Goal: Task Accomplishment & Management: Manage account settings

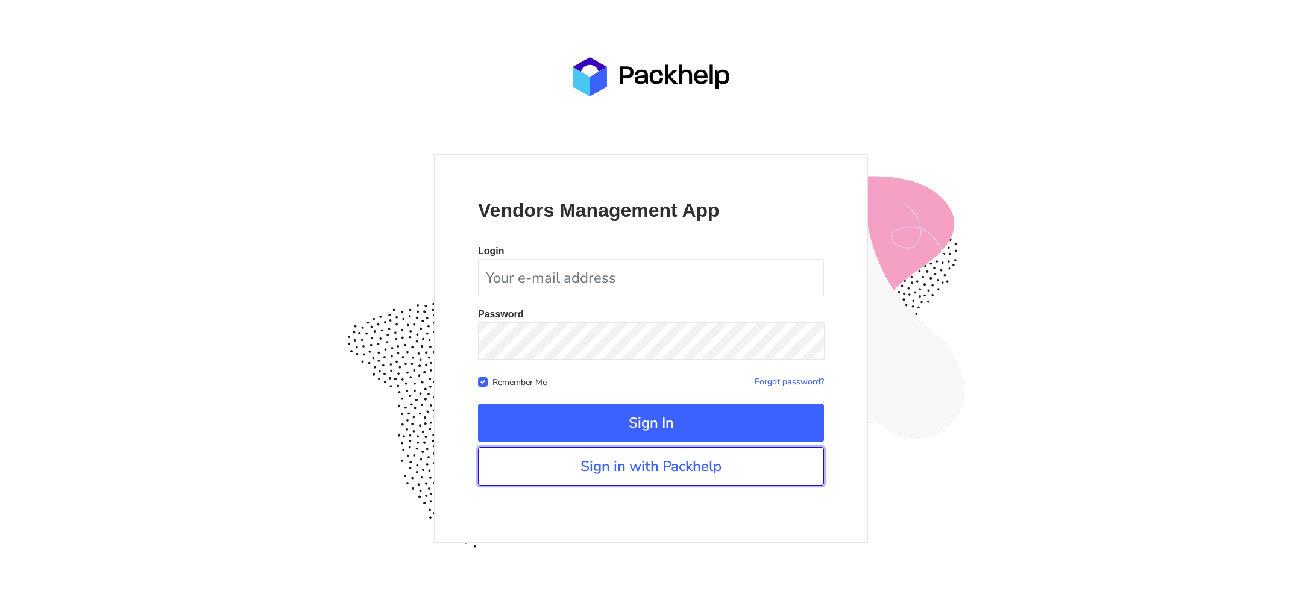
click at [708, 451] on link "Sign in with Packhelp" at bounding box center [651, 466] width 346 height 39
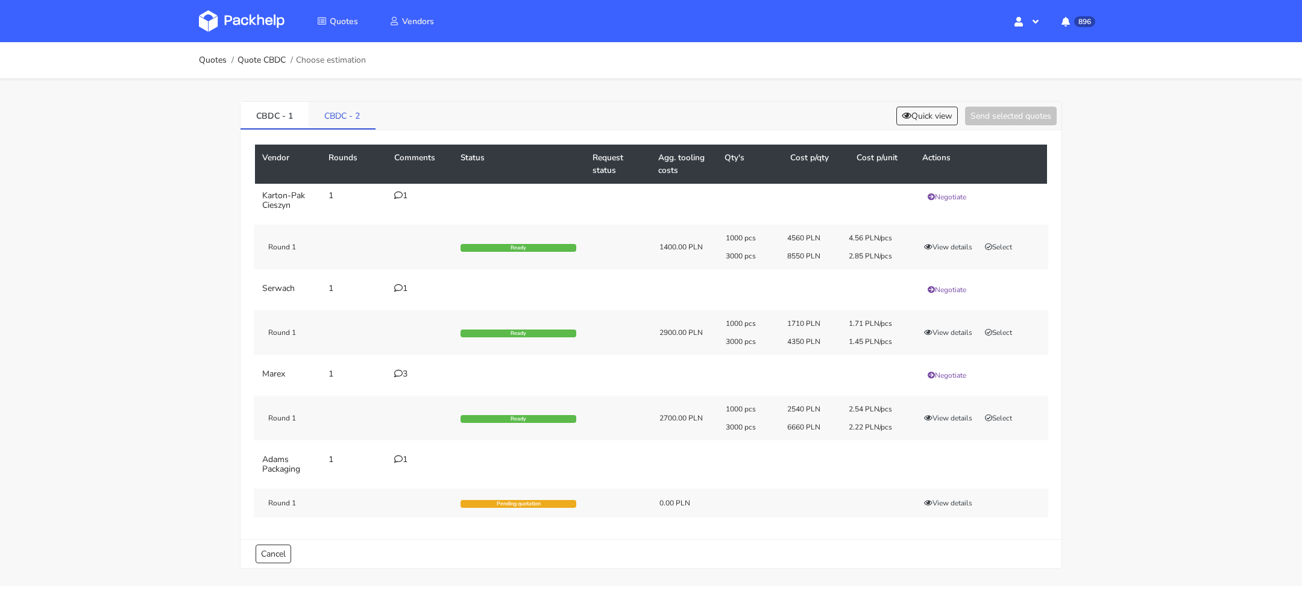
click at [335, 112] on link "CBDC - 2" at bounding box center [342, 115] width 67 height 27
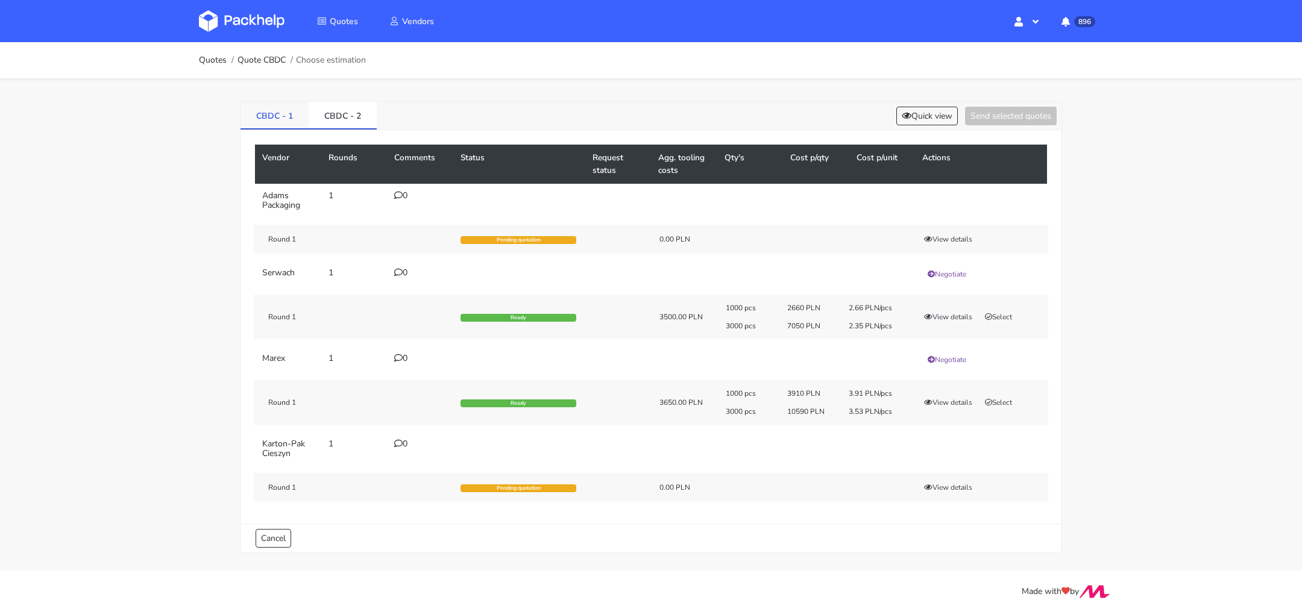
click at [248, 118] on link "CBDC - 1" at bounding box center [275, 115] width 68 height 27
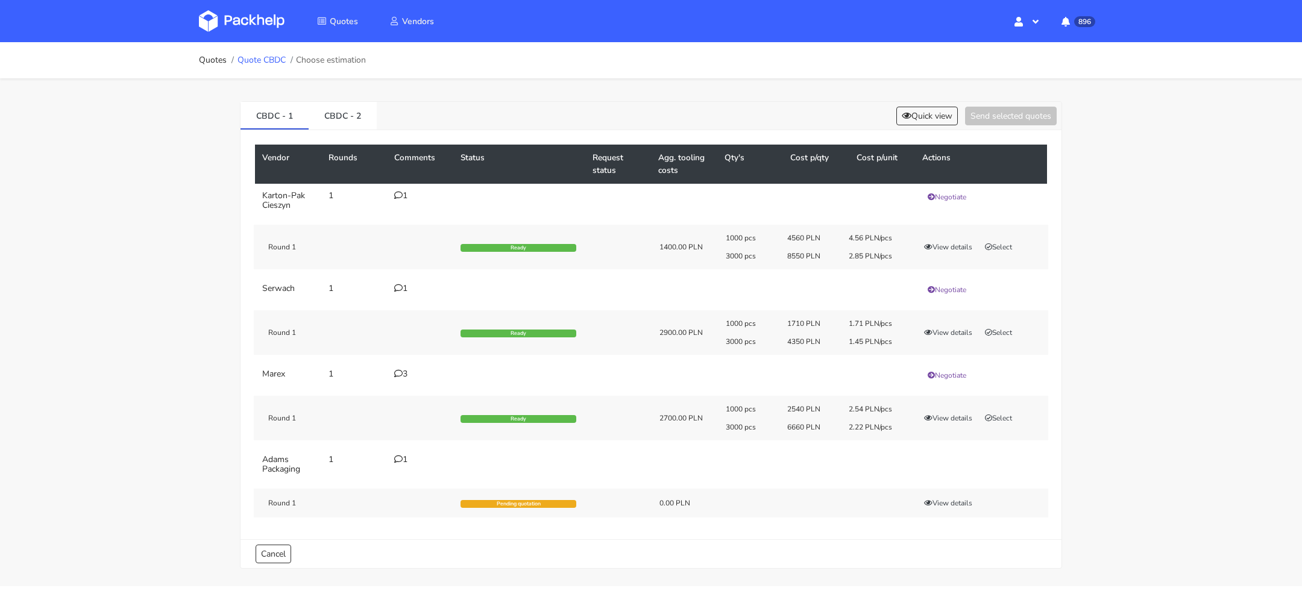
click at [268, 61] on link "Quote CBDC" at bounding box center [261, 60] width 48 height 10
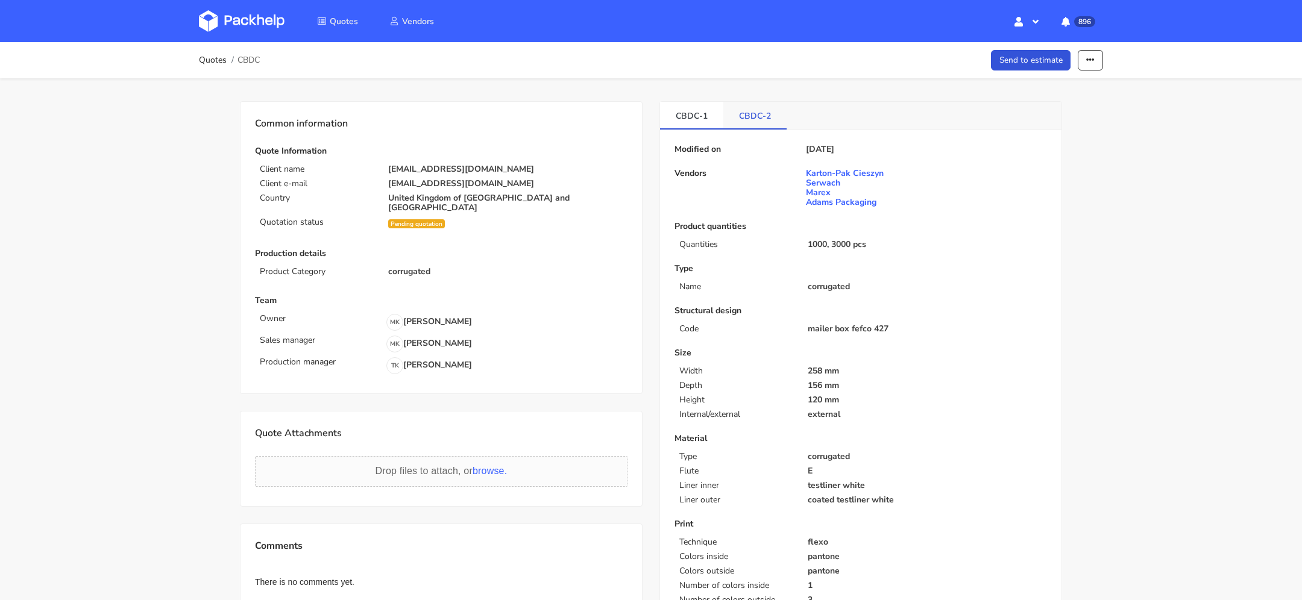
click at [745, 112] on link "CBDC-2" at bounding box center [754, 115] width 63 height 27
click at [690, 112] on link "CBDC-1" at bounding box center [691, 115] width 63 height 27
click at [743, 113] on link "CBDC-2" at bounding box center [754, 115] width 63 height 27
click at [698, 112] on link "CBDC-1" at bounding box center [691, 115] width 63 height 27
click at [1088, 59] on icon "button" at bounding box center [1090, 60] width 8 height 8
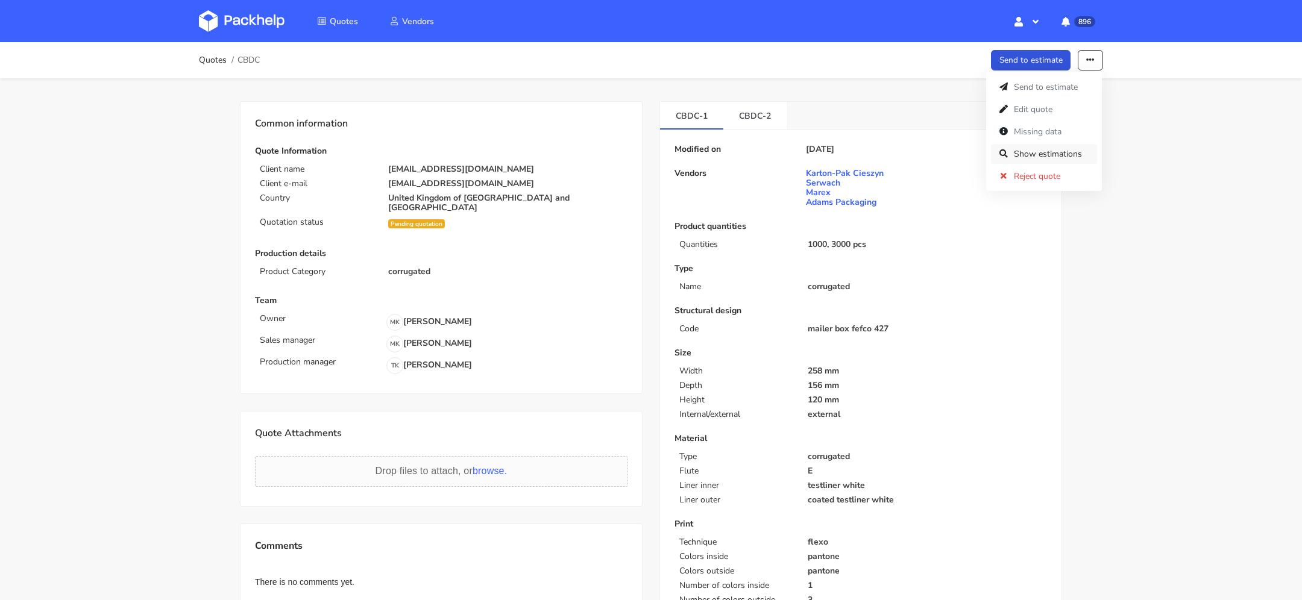
click at [1063, 150] on link "Show estimations" at bounding box center [1044, 154] width 106 height 20
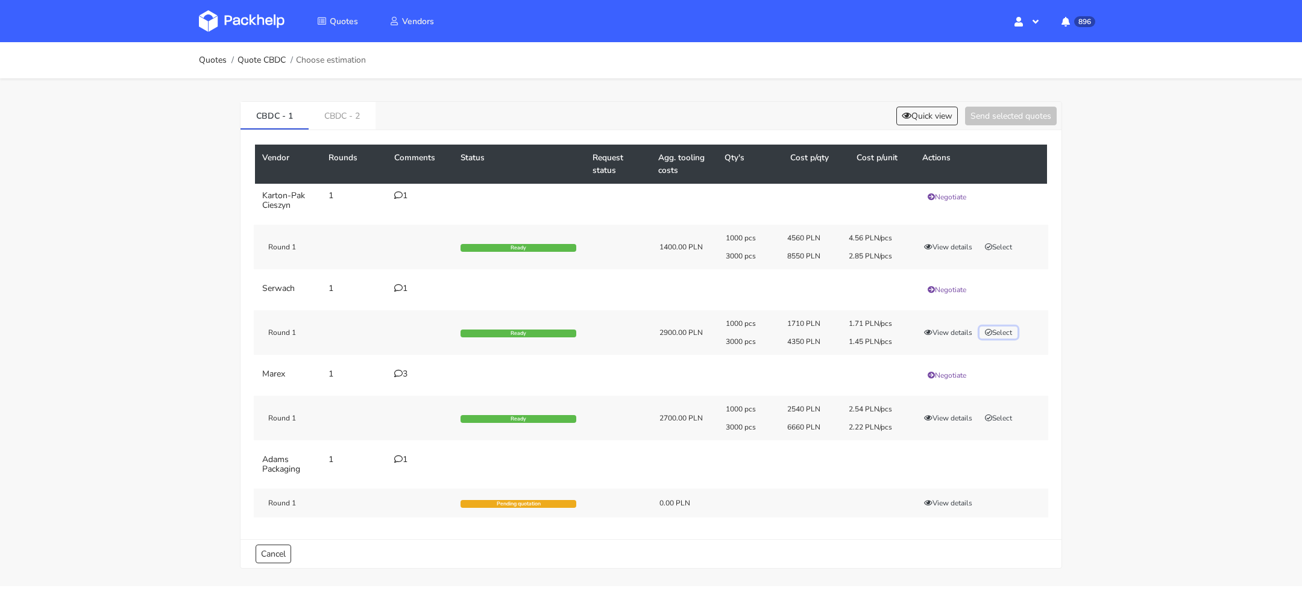
click at [996, 329] on button "Select" at bounding box center [999, 333] width 38 height 12
click at [1033, 259] on div "1000 pcs 4560 PLN 4.56 PLN/pcs 3000 pcs 8550 PLN 2.85 PLN/pcs View details Sele…" at bounding box center [882, 247] width 331 height 28
click at [998, 330] on button "Selected" at bounding box center [1003, 333] width 46 height 12
click at [951, 335] on button "View details" at bounding box center [948, 333] width 59 height 12
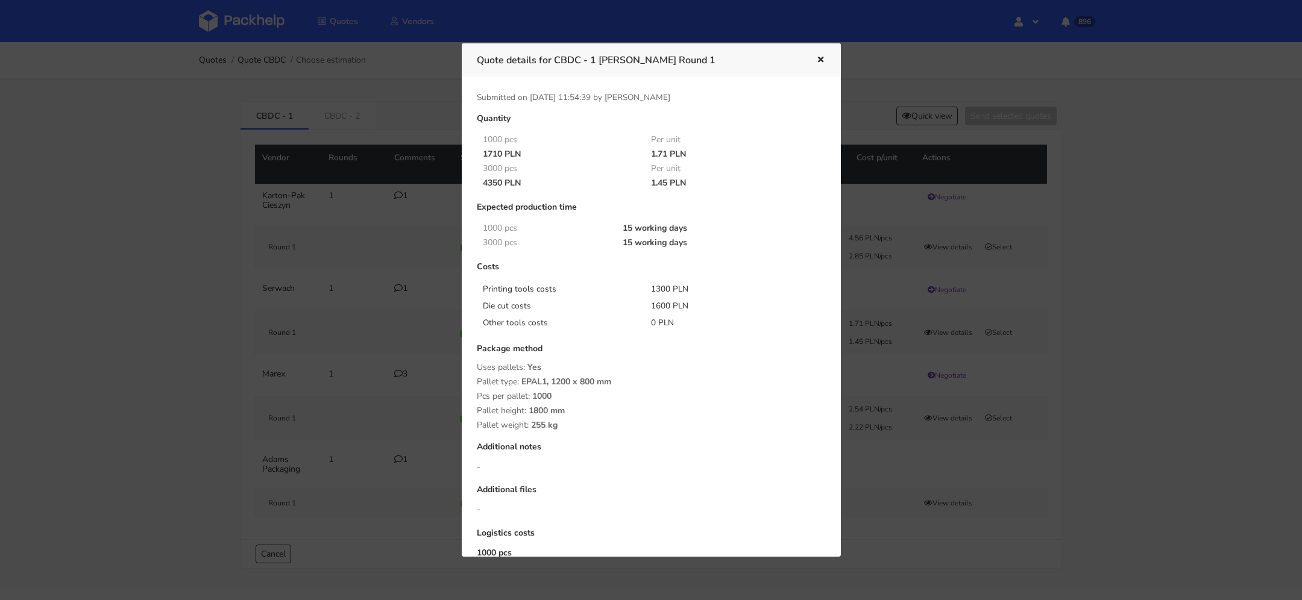
click at [818, 59] on icon "button" at bounding box center [821, 60] width 10 height 8
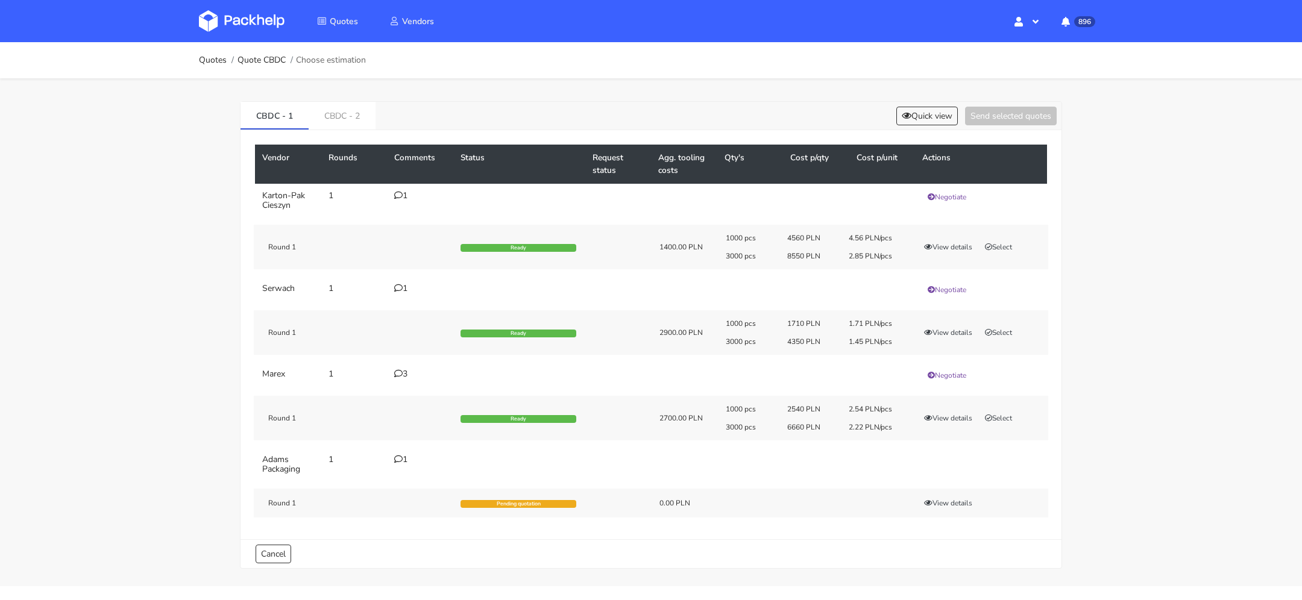
click at [406, 288] on div "1" at bounding box center [420, 289] width 52 height 10
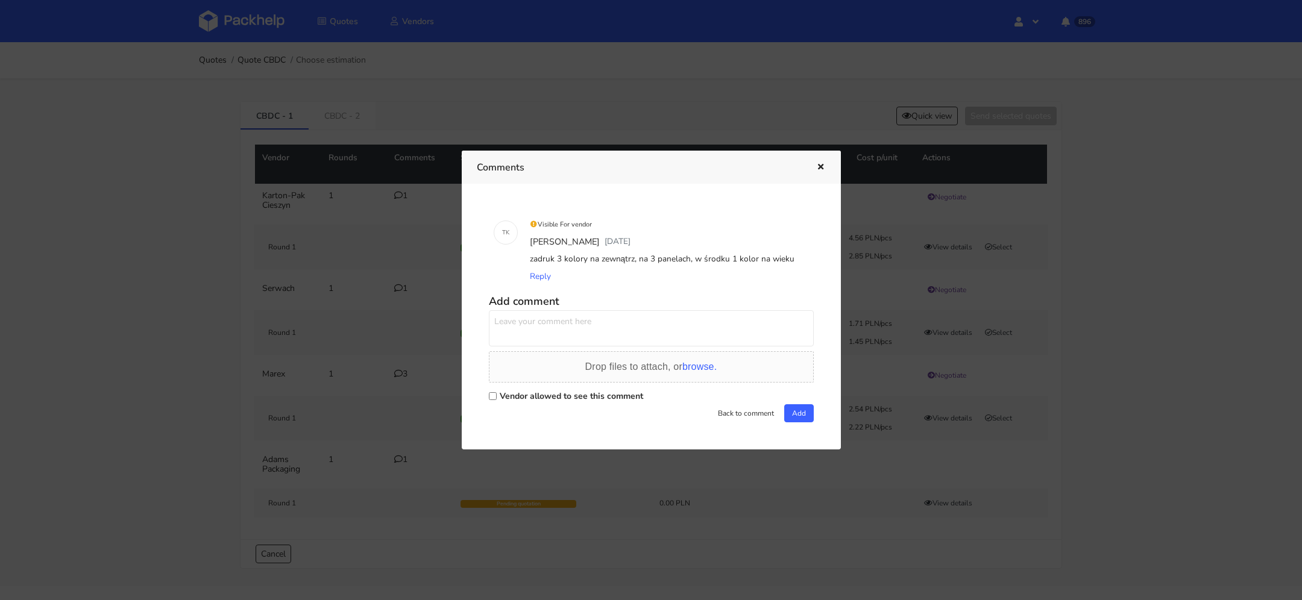
click at [817, 168] on icon "button" at bounding box center [821, 167] width 10 height 8
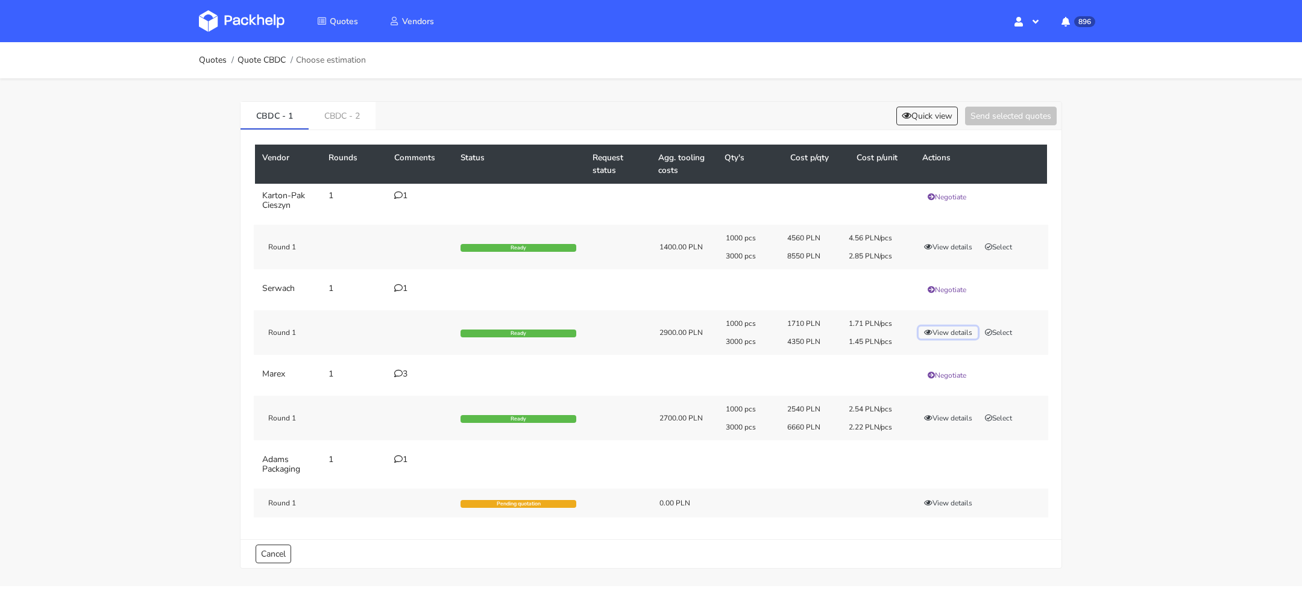
click at [943, 332] on button "View details" at bounding box center [948, 333] width 59 height 12
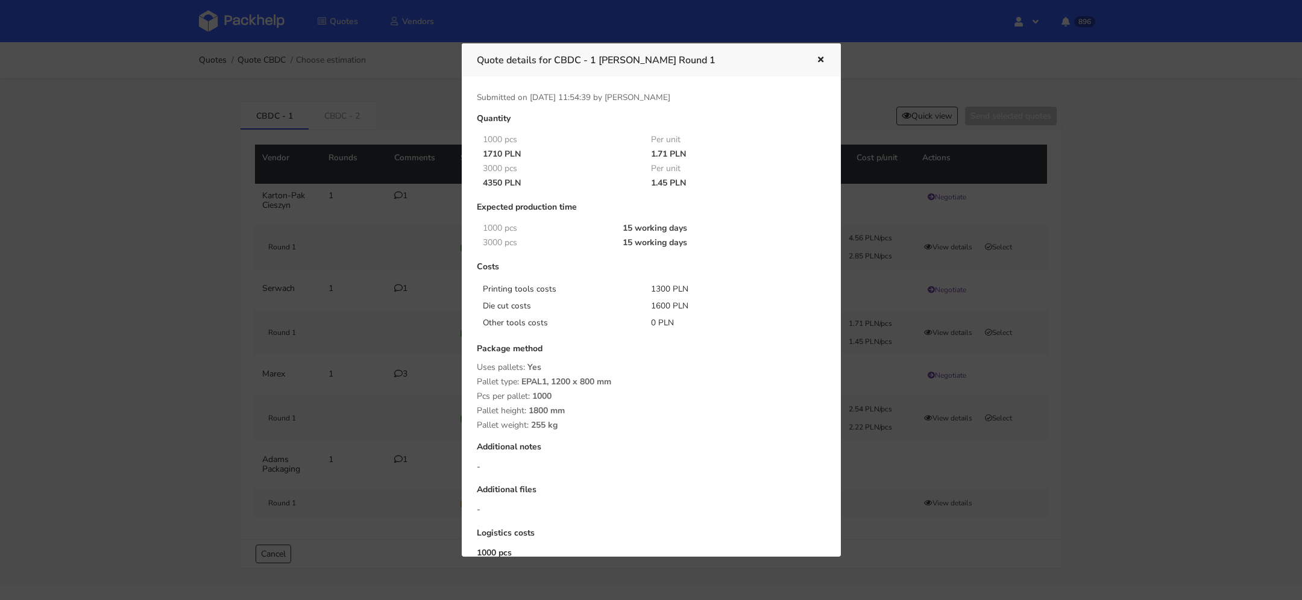
click at [822, 60] on icon "button" at bounding box center [821, 60] width 10 height 8
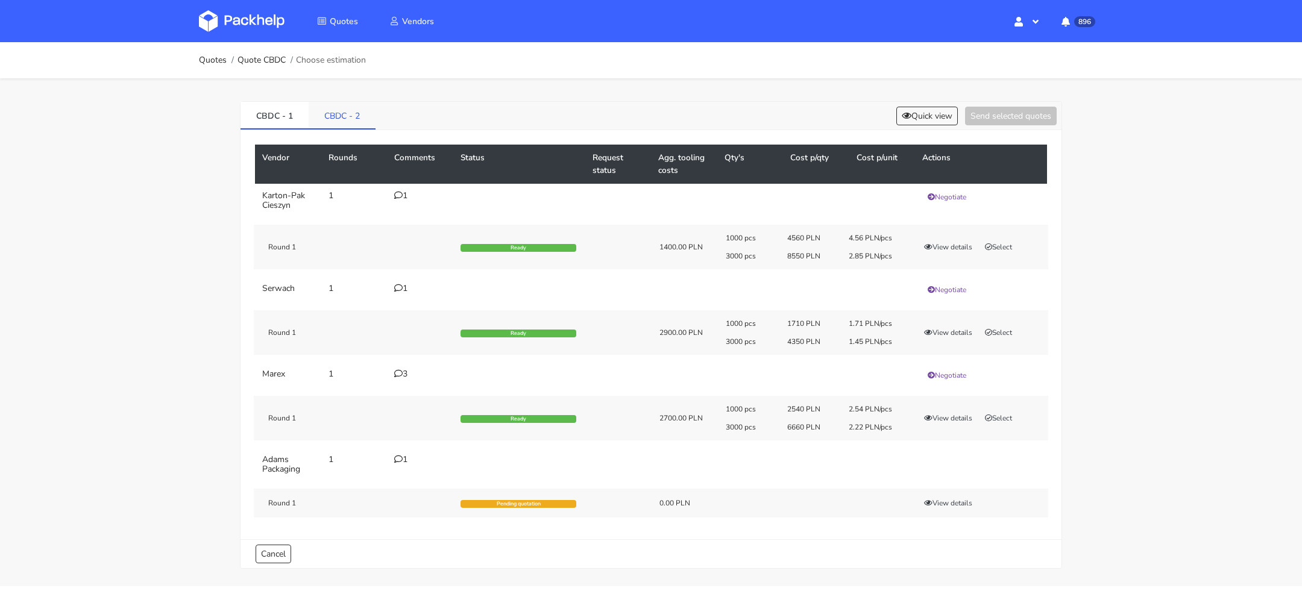
click at [346, 124] on link "CBDC - 2" at bounding box center [342, 115] width 67 height 27
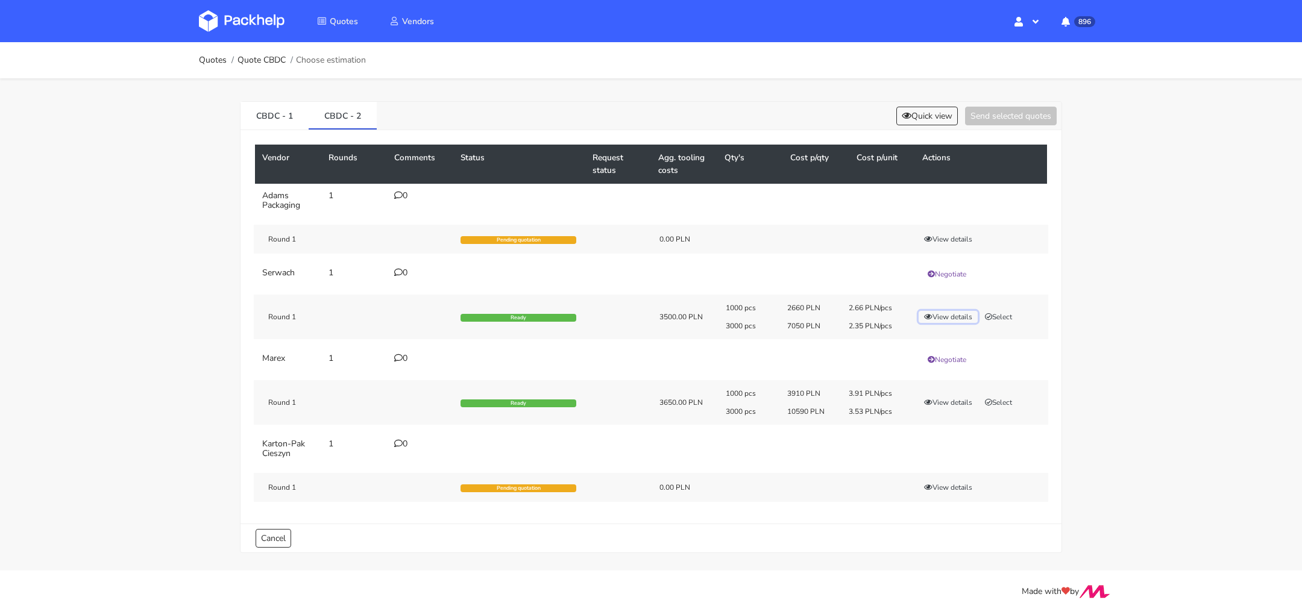
click at [936, 318] on button "View details" at bounding box center [948, 317] width 59 height 12
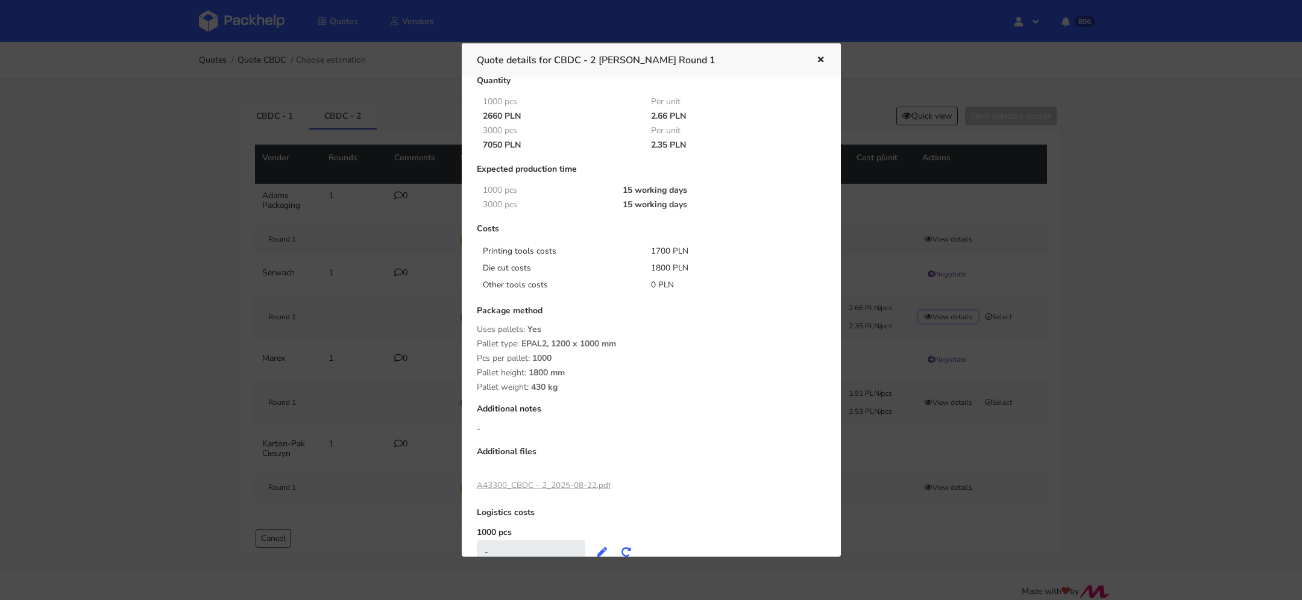
scroll to position [42, 0]
click at [560, 479] on link "A43300_CBDC - 2_2025-08-22.pdf" at bounding box center [544, 481] width 134 height 11
click at [819, 57] on icon "button" at bounding box center [821, 60] width 10 height 8
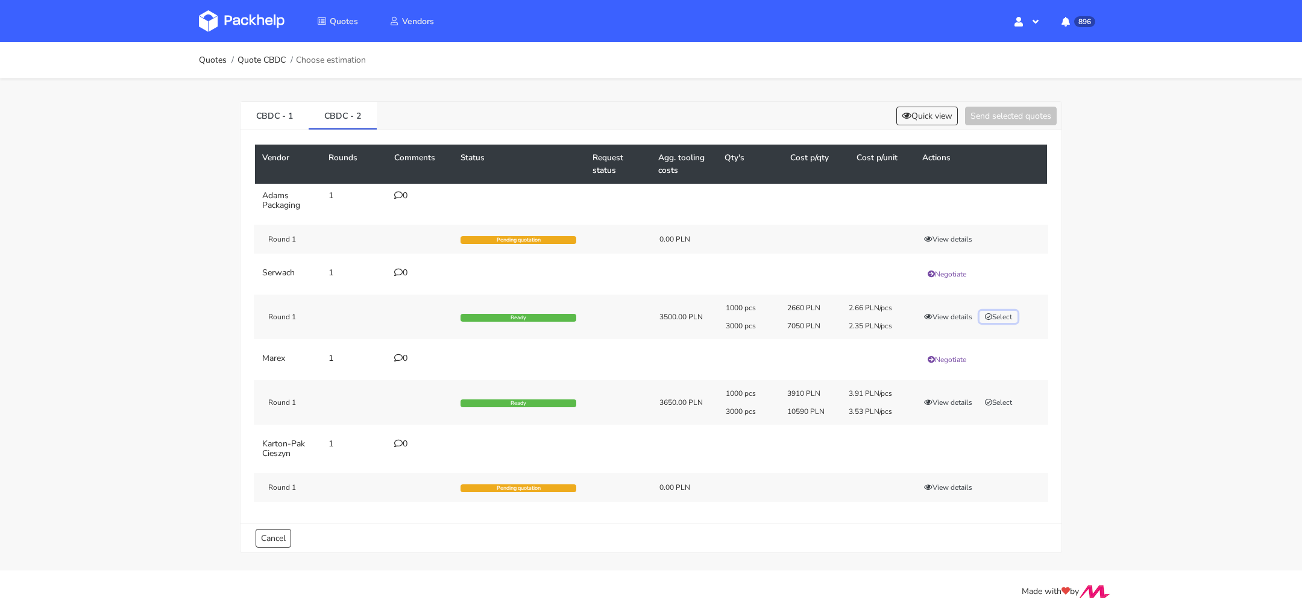
click at [1002, 315] on button "Select" at bounding box center [999, 317] width 38 height 12
click at [283, 125] on link "CBDC - 1" at bounding box center [275, 115] width 68 height 27
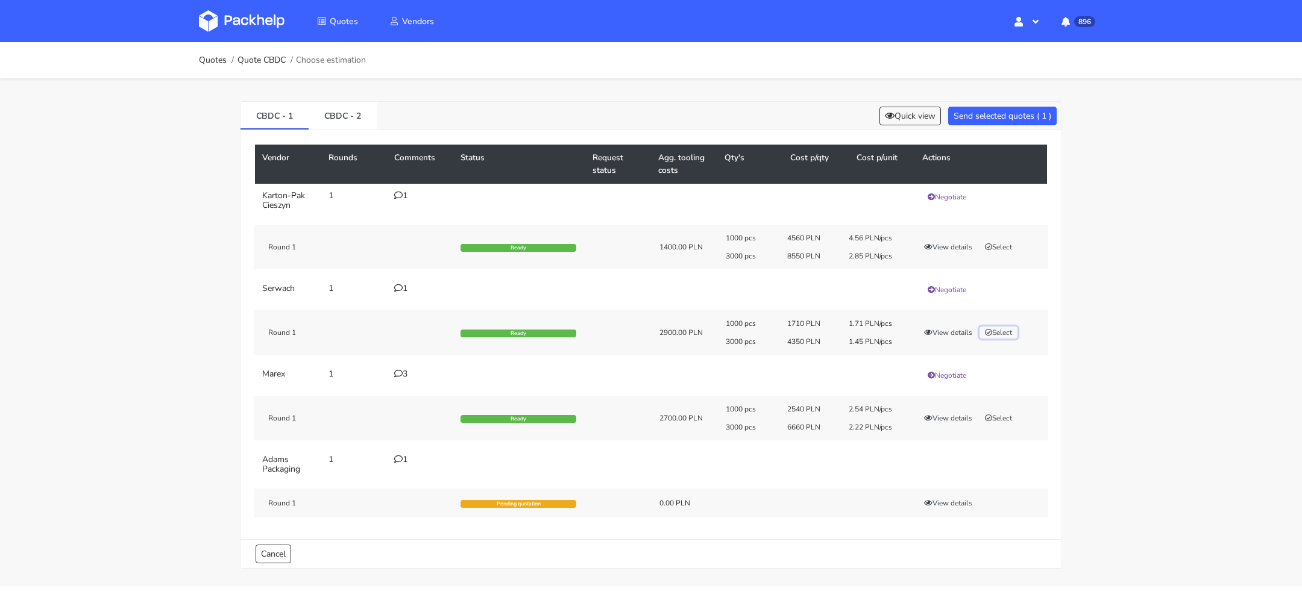
click at [1002, 335] on button "Select" at bounding box center [999, 333] width 38 height 12
click at [345, 119] on link "CBDC - 2" at bounding box center [343, 115] width 68 height 27
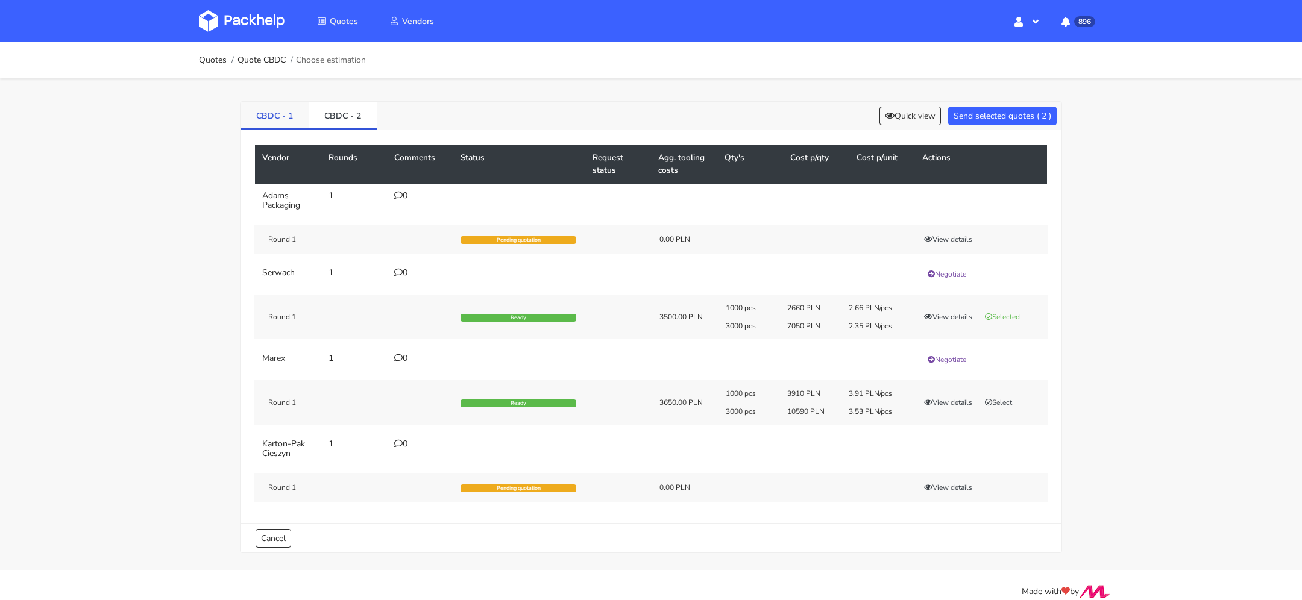
click at [265, 119] on link "CBDC - 1" at bounding box center [275, 115] width 68 height 27
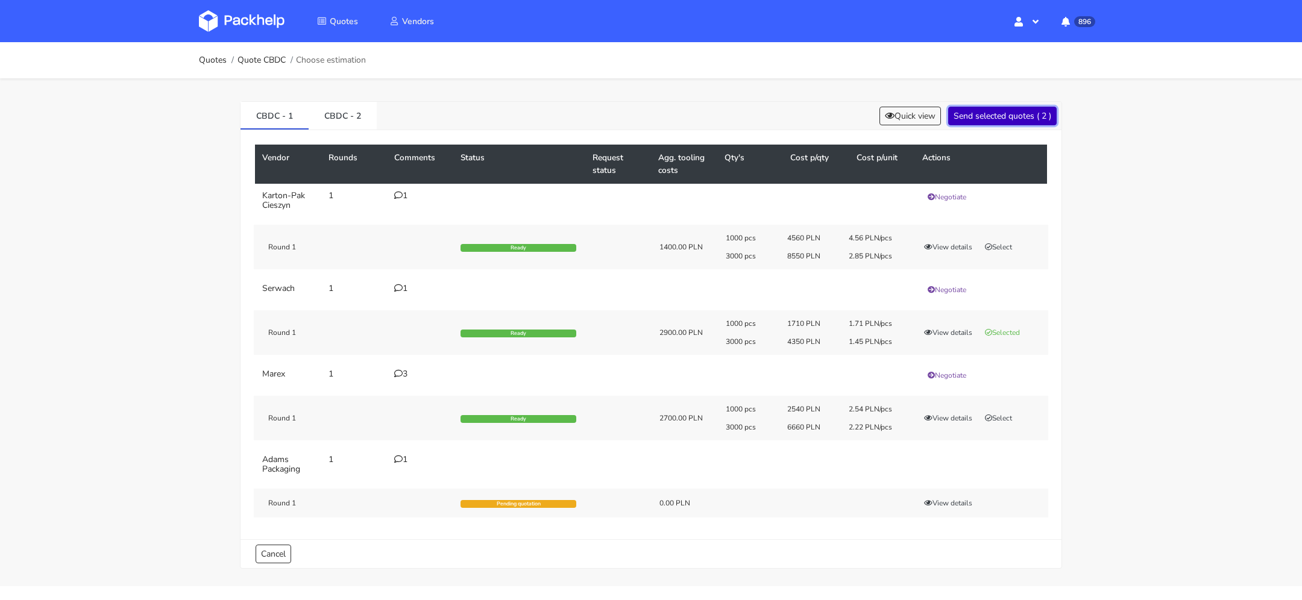
click at [989, 119] on button "Send selected quotes ( 2 )" at bounding box center [1002, 116] width 109 height 19
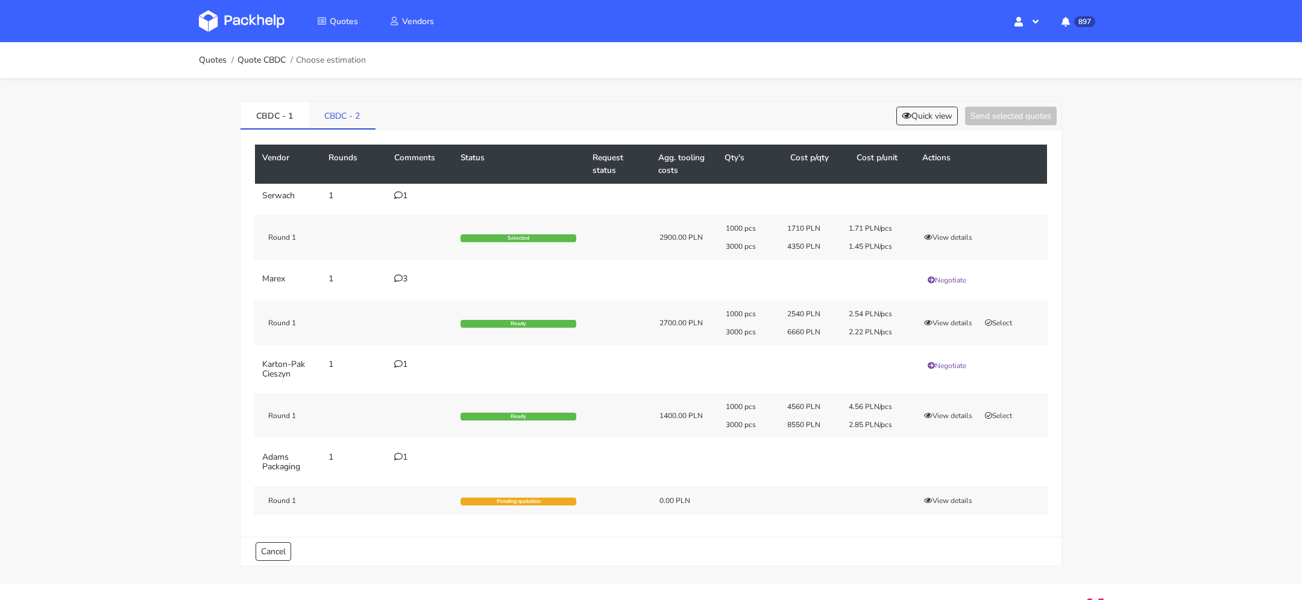
click at [353, 114] on link "CBDC - 2" at bounding box center [342, 115] width 67 height 27
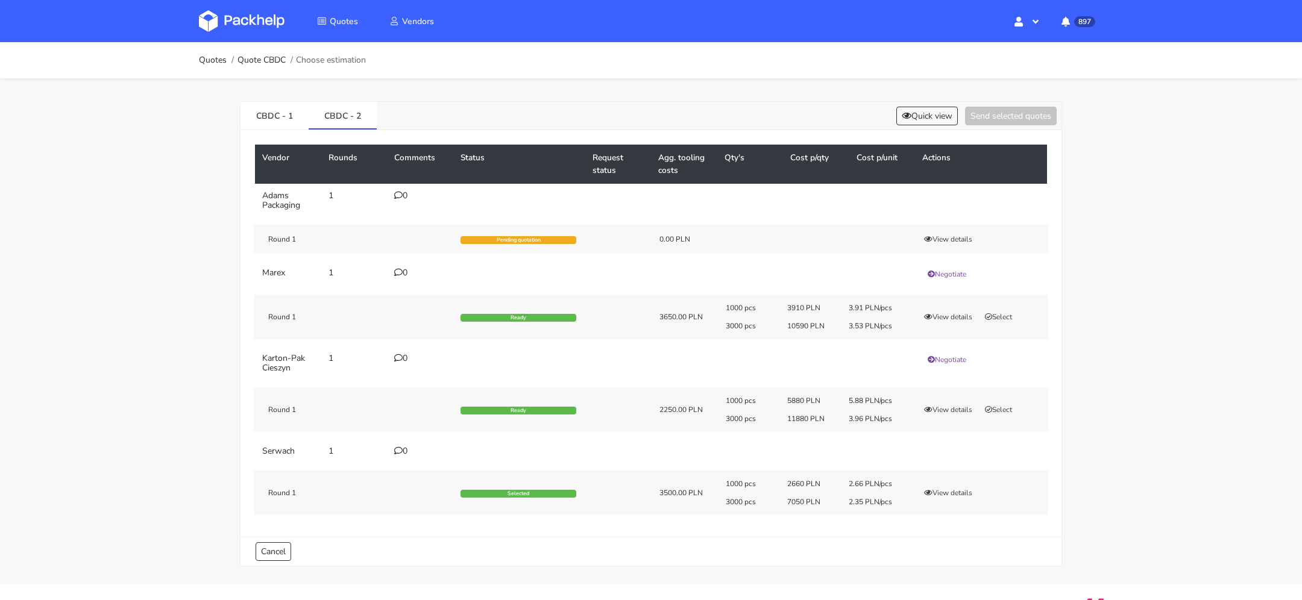
click at [283, 130] on div "Vendor Rounds Comments Status Request status Agg. tooling costs Qty's Cost p/qt…" at bounding box center [651, 333] width 821 height 407
click at [280, 110] on link "CBDC - 1" at bounding box center [275, 115] width 68 height 27
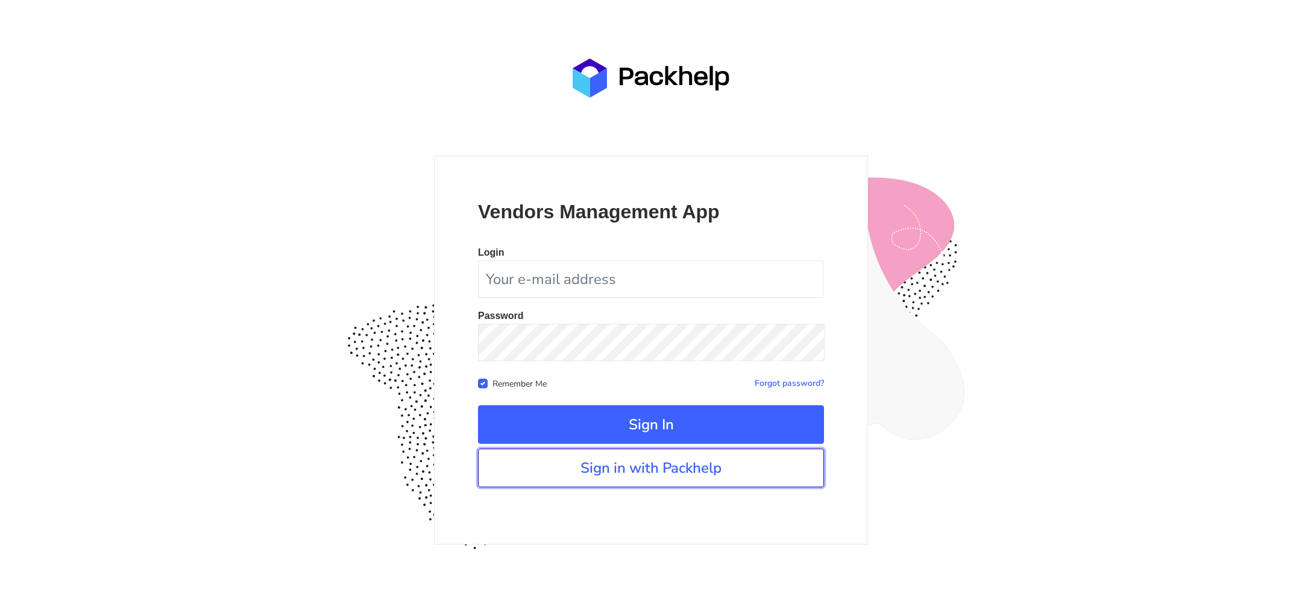
click at [634, 465] on link "Sign in with Packhelp" at bounding box center [651, 467] width 346 height 39
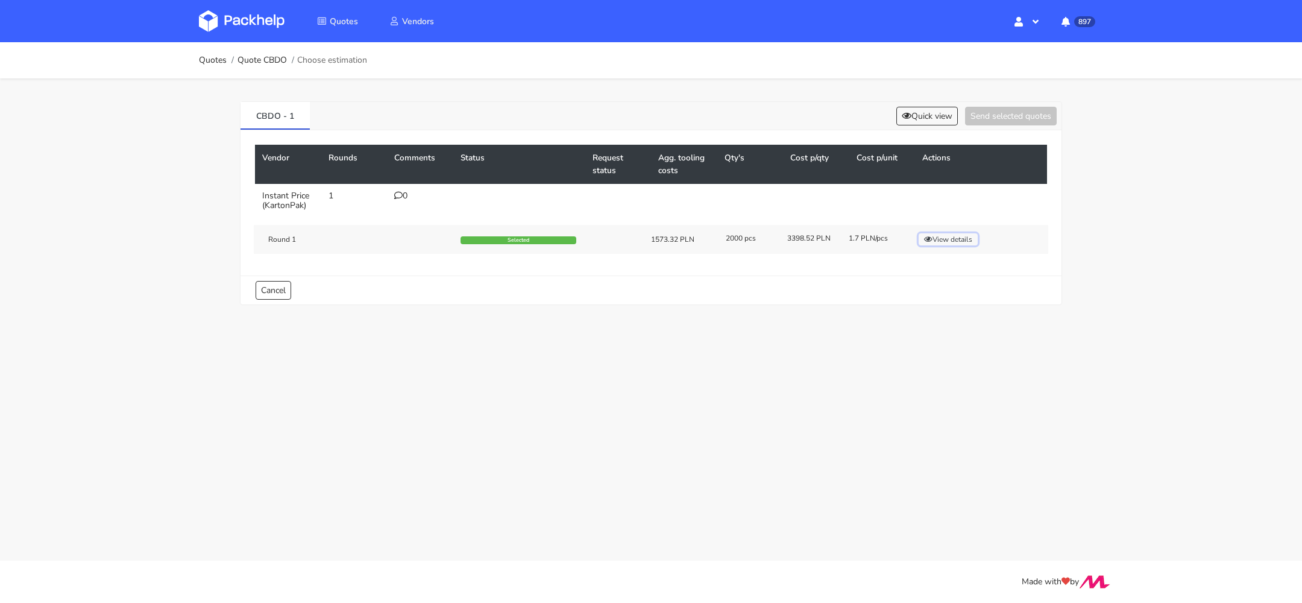
click at [946, 239] on button "View details" at bounding box center [948, 239] width 59 height 12
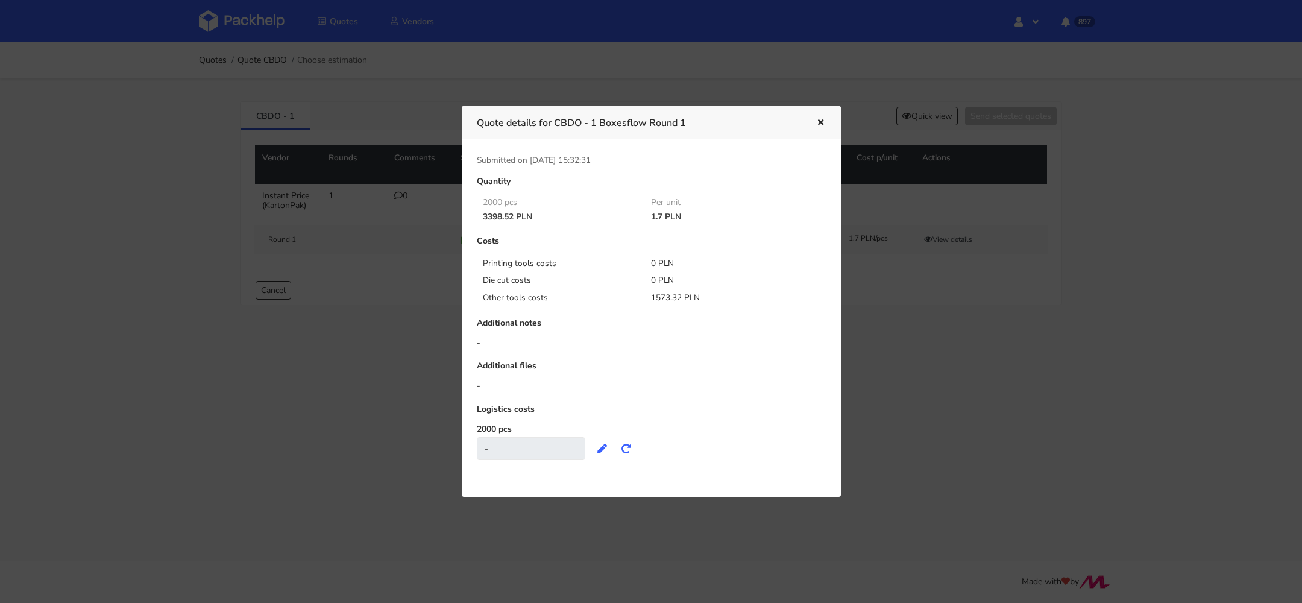
click at [824, 121] on icon "button" at bounding box center [821, 123] width 10 height 8
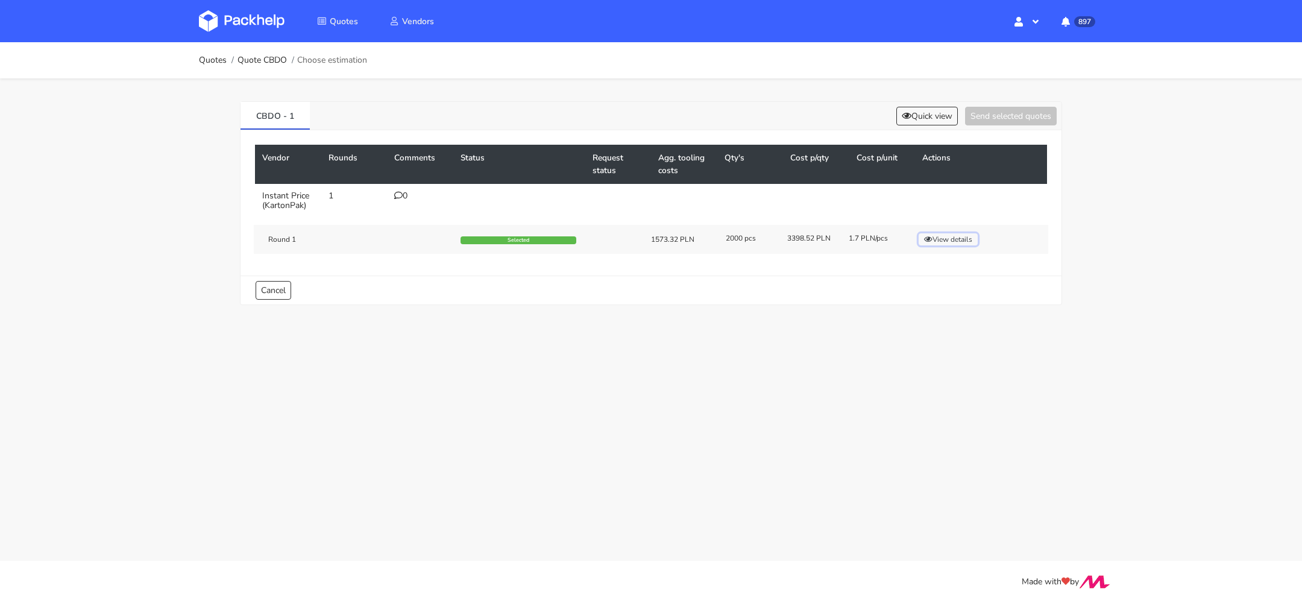
click at [939, 237] on button "View details" at bounding box center [948, 239] width 59 height 12
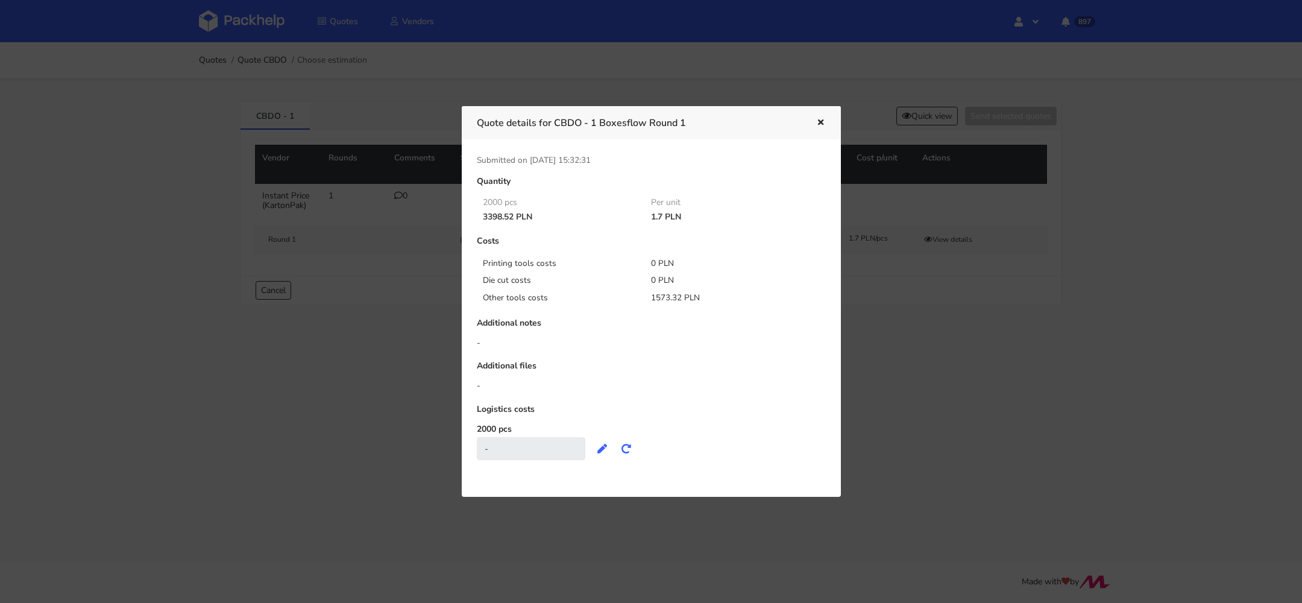
click at [816, 120] on icon "button" at bounding box center [821, 123] width 10 height 8
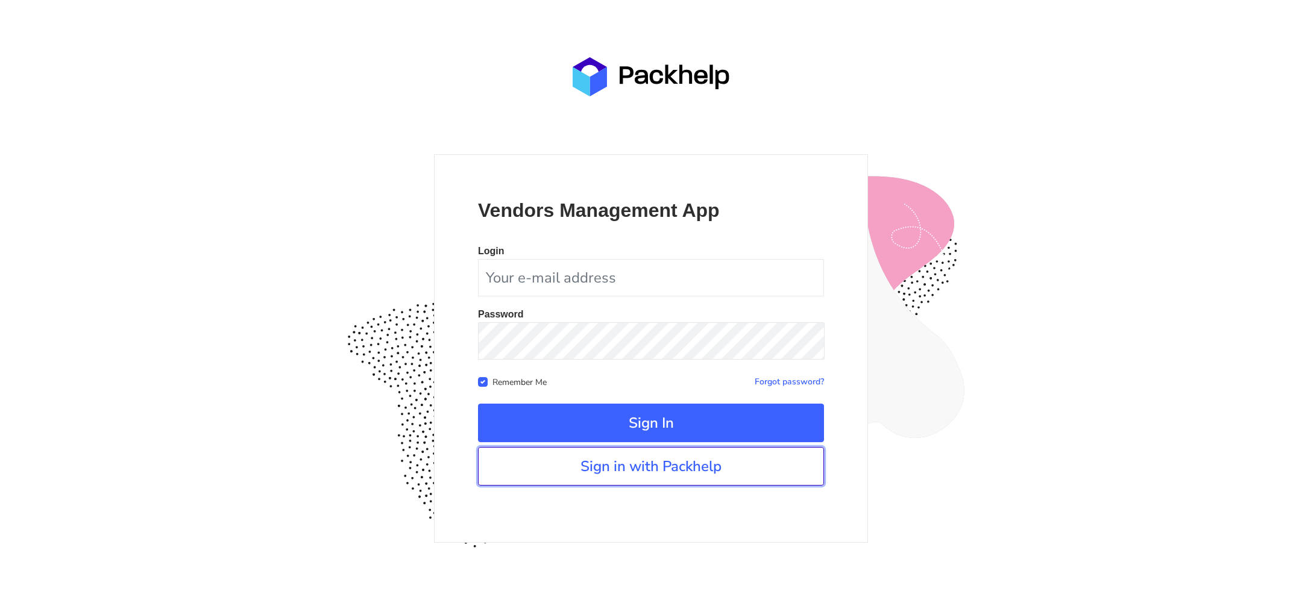
click at [697, 461] on link "Sign in with Packhelp" at bounding box center [651, 466] width 346 height 39
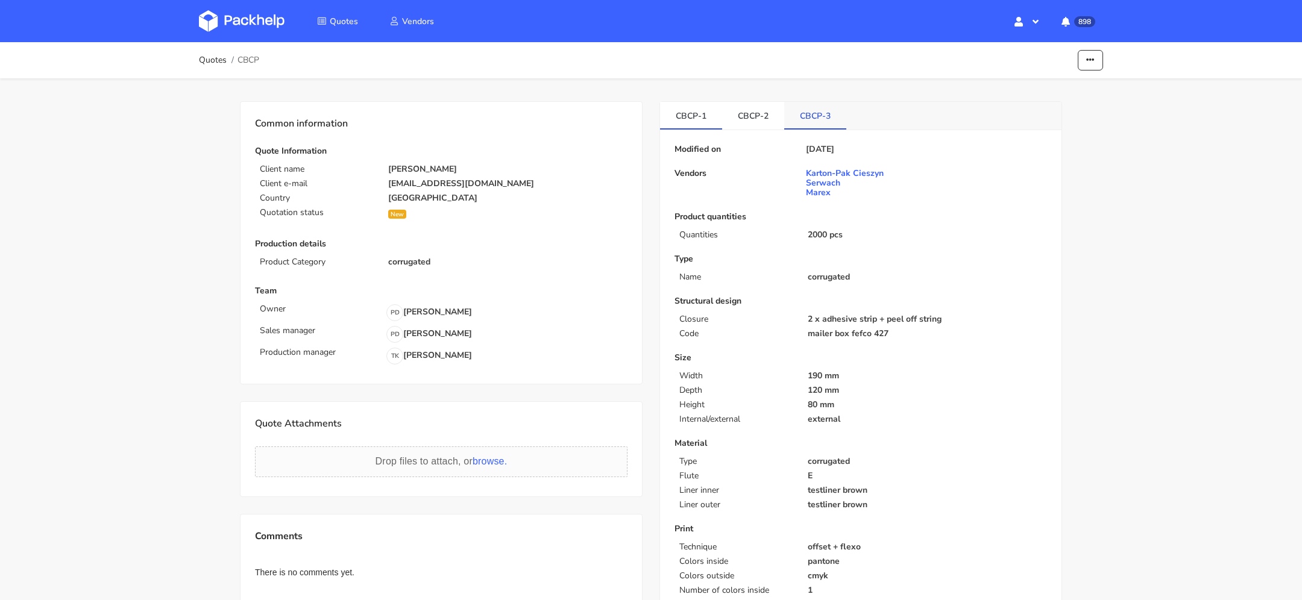
click at [822, 112] on link "CBCP-3" at bounding box center [815, 115] width 62 height 27
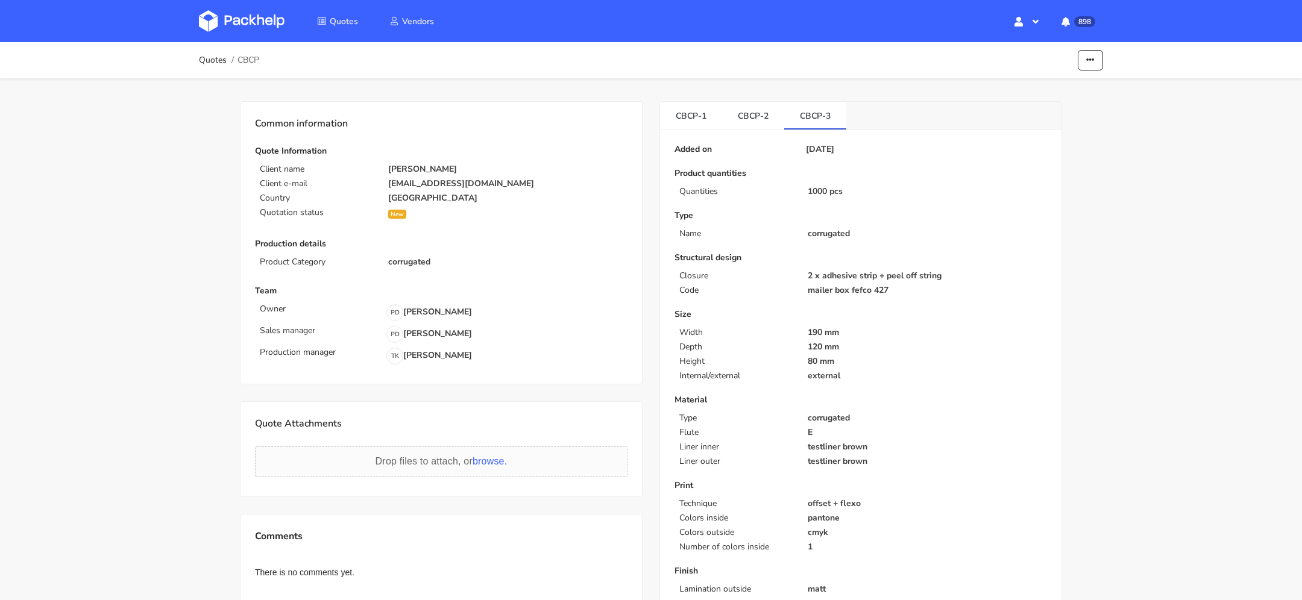
scroll to position [13, 0]
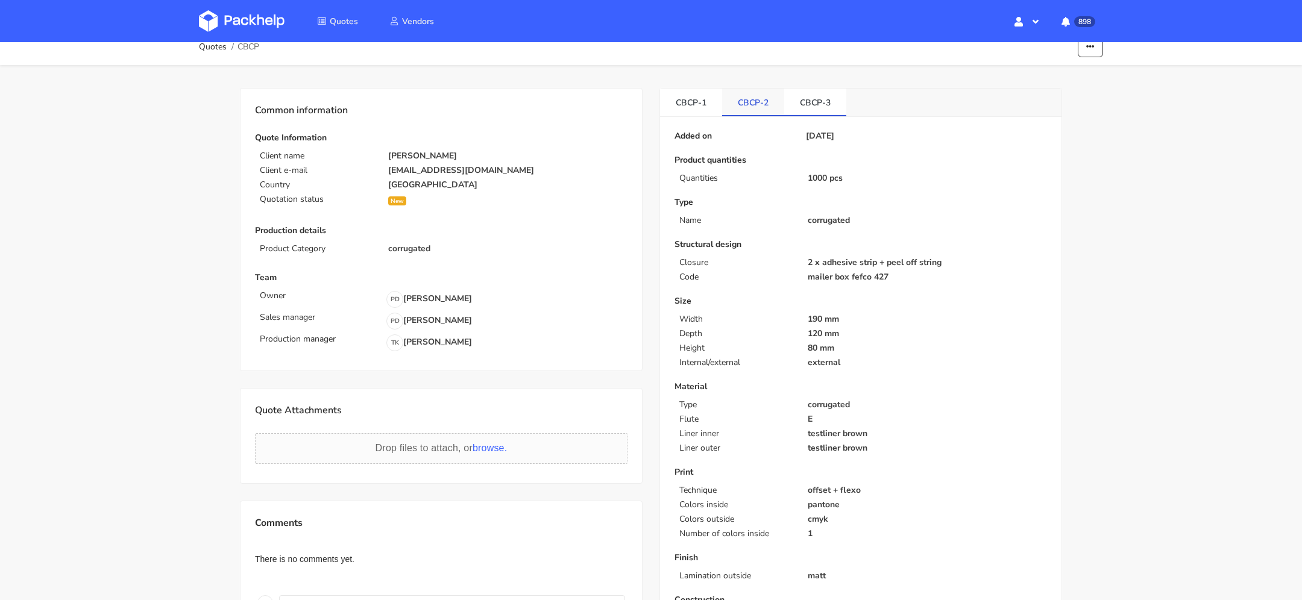
click at [758, 104] on link "CBCP-2" at bounding box center [753, 102] width 62 height 27
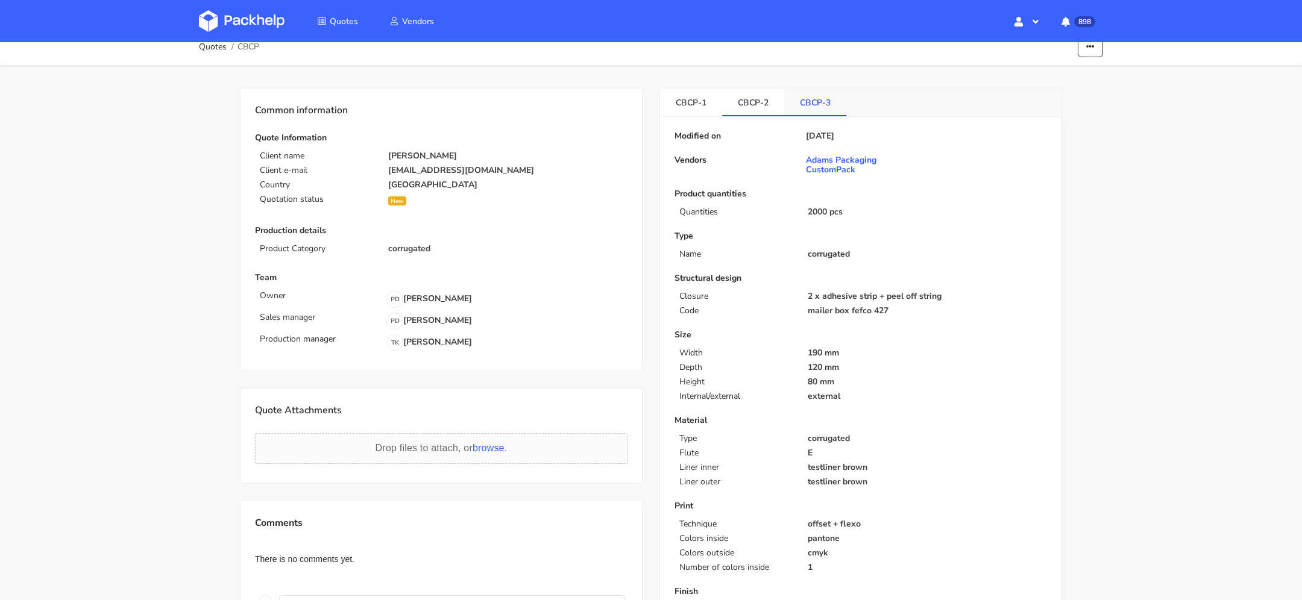
click at [823, 108] on link "CBCP-3" at bounding box center [815, 102] width 62 height 27
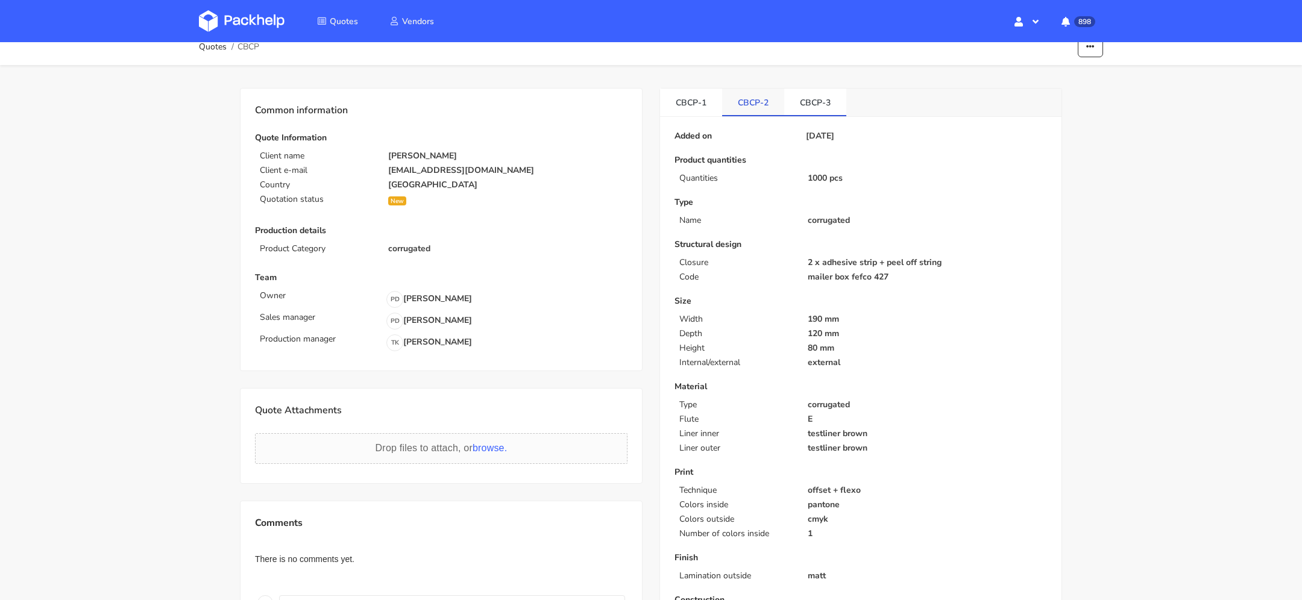
click at [759, 104] on link "CBCP-2" at bounding box center [753, 102] width 62 height 27
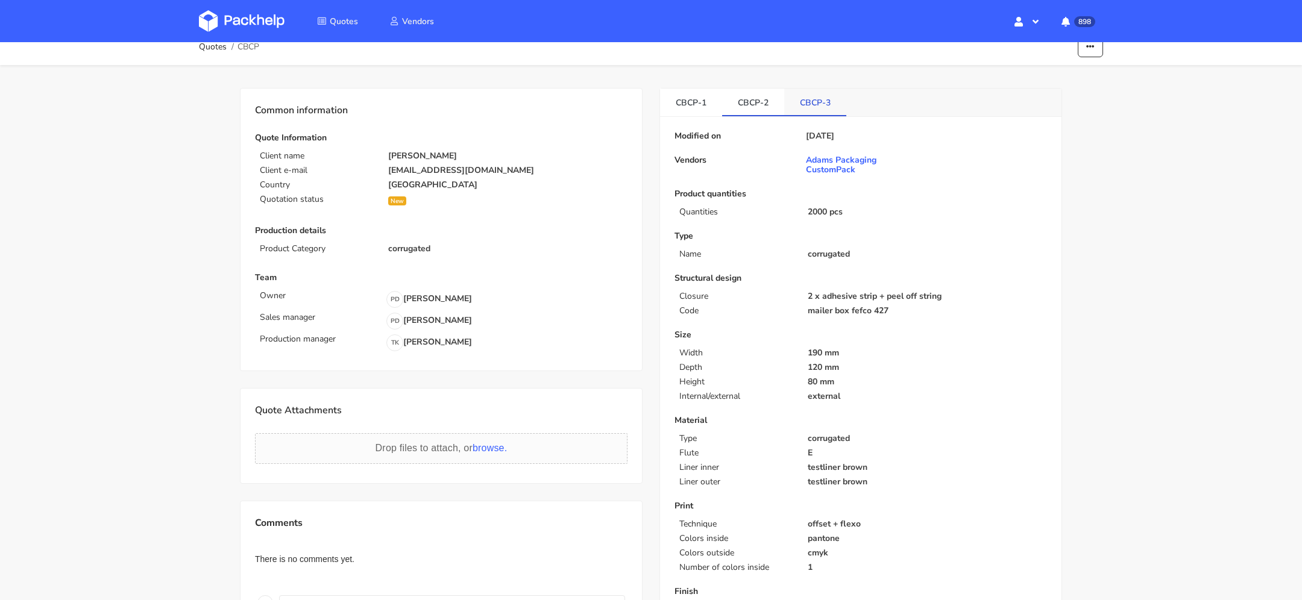
click at [807, 110] on link "CBCP-3" at bounding box center [815, 102] width 62 height 27
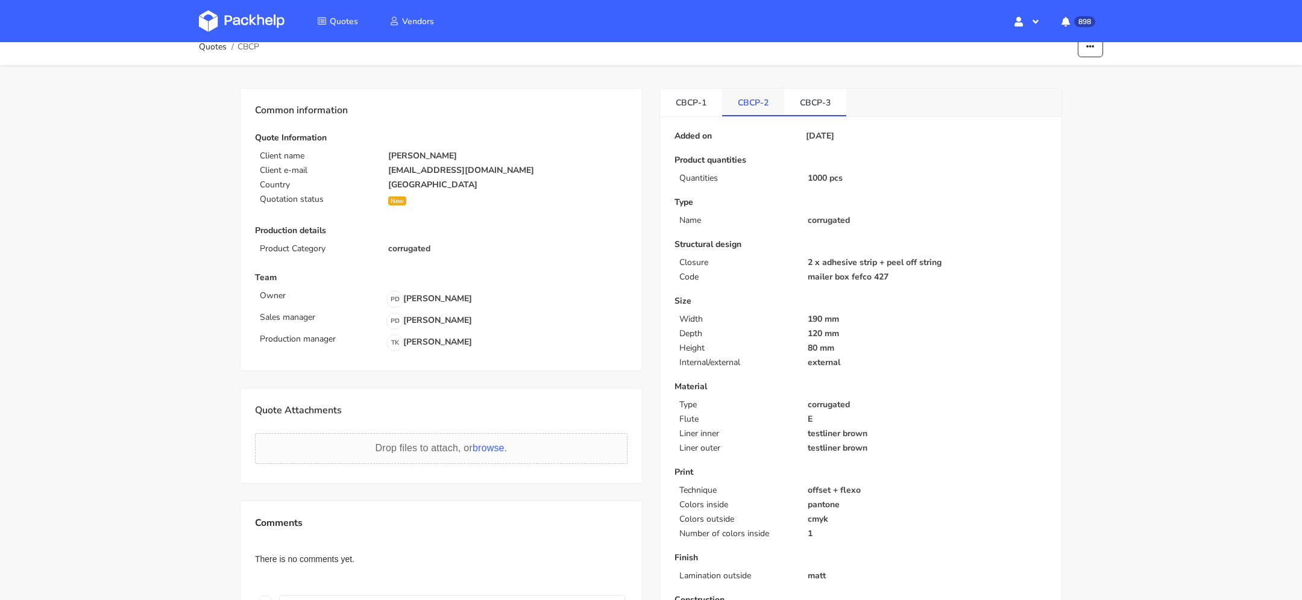
click at [754, 106] on link "CBCP-2" at bounding box center [753, 102] width 62 height 27
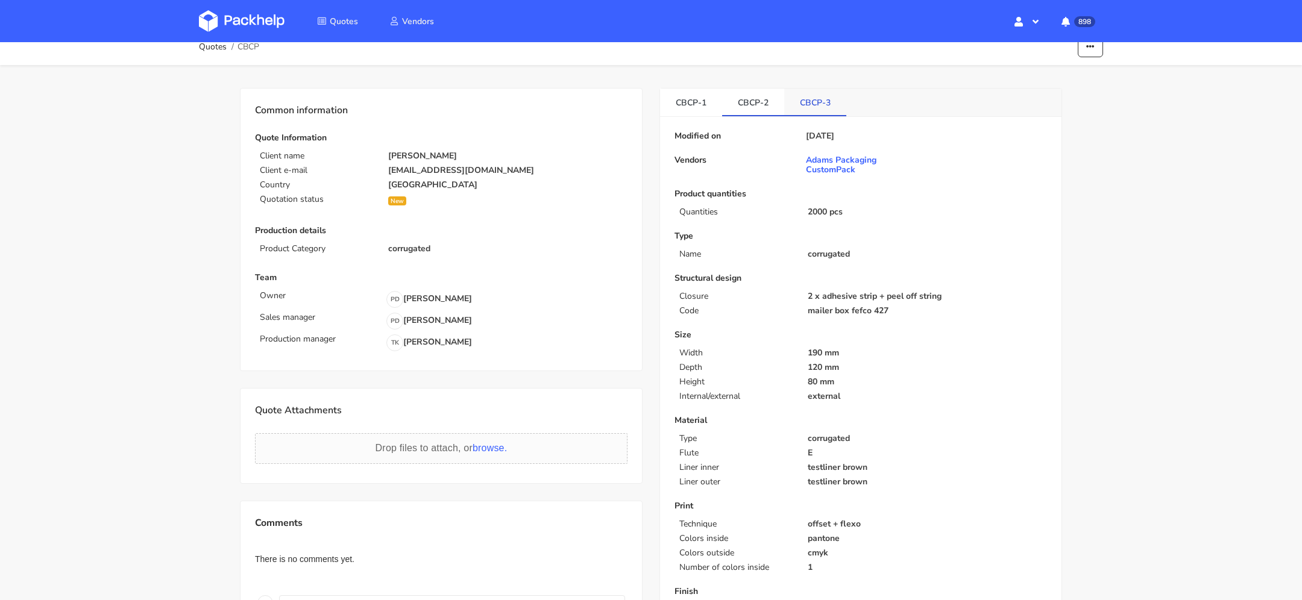
click at [807, 106] on link "CBCP-3" at bounding box center [815, 102] width 62 height 27
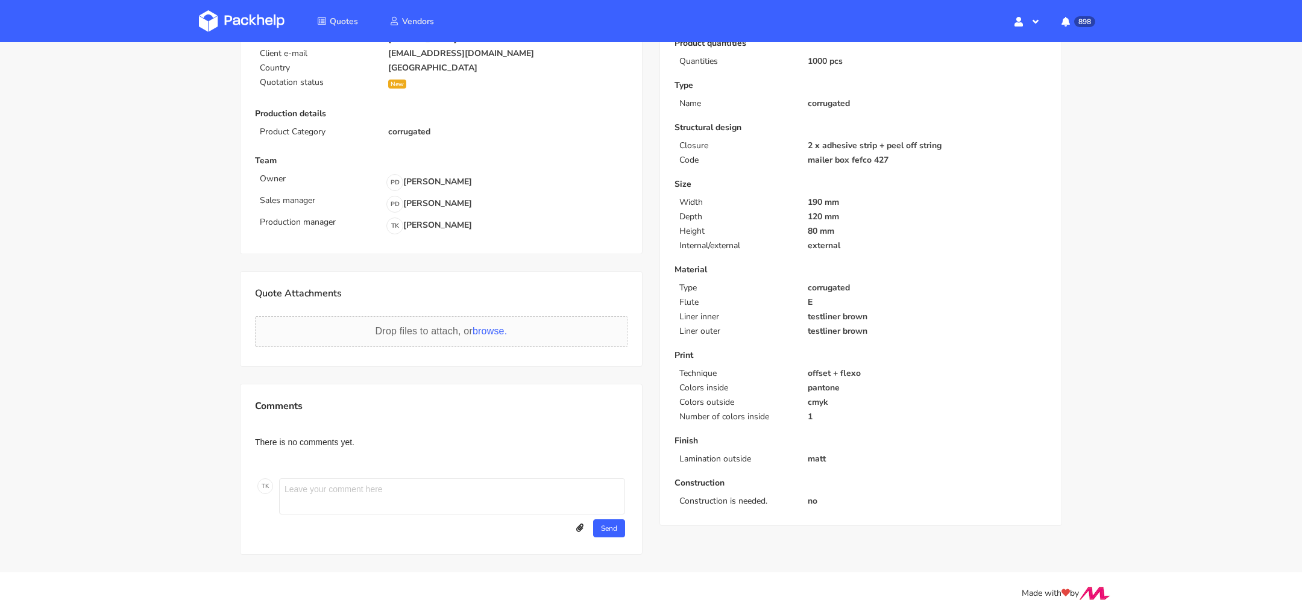
scroll to position [0, 0]
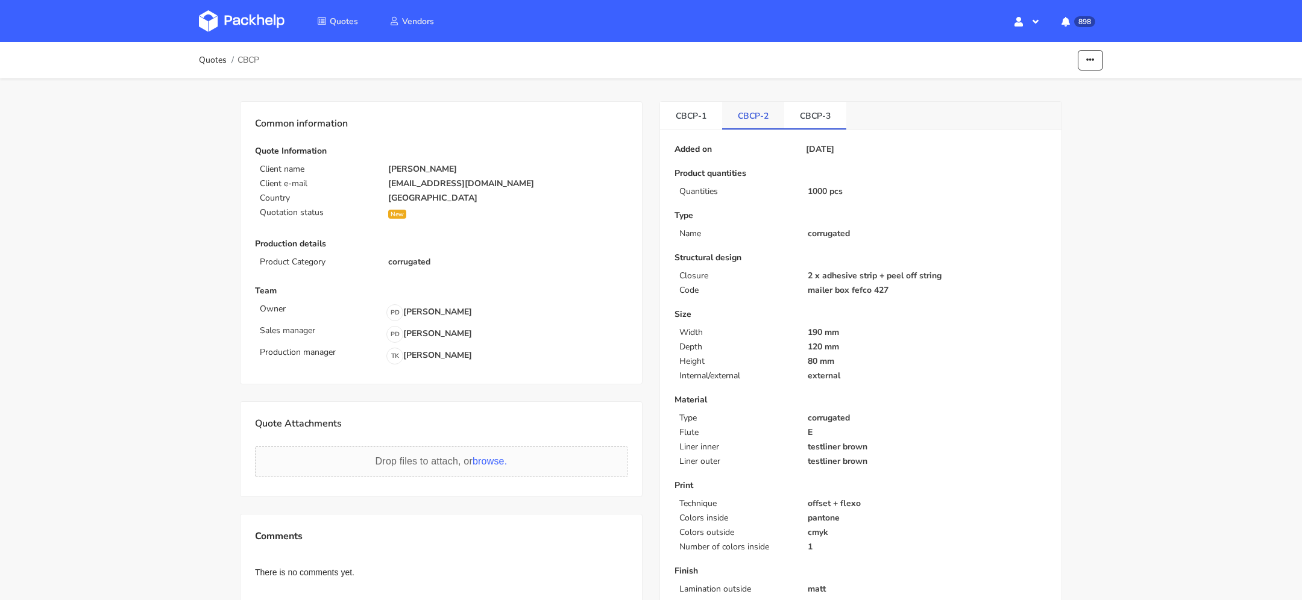
click at [757, 107] on link "CBCP-2" at bounding box center [753, 115] width 62 height 27
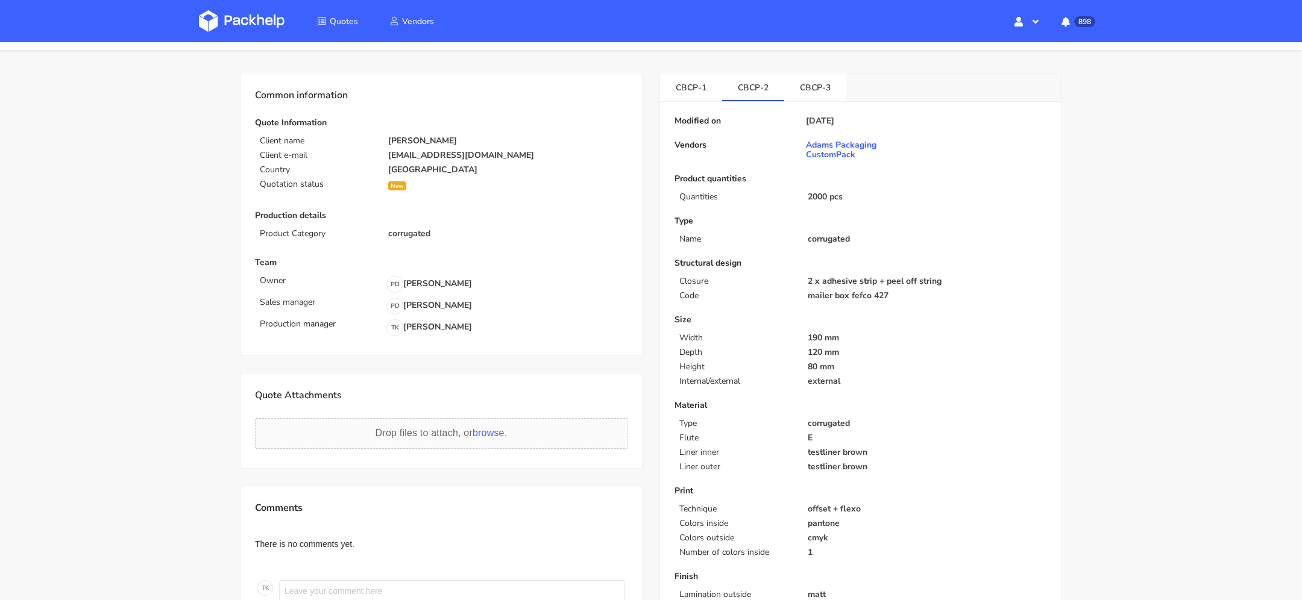
scroll to position [63, 0]
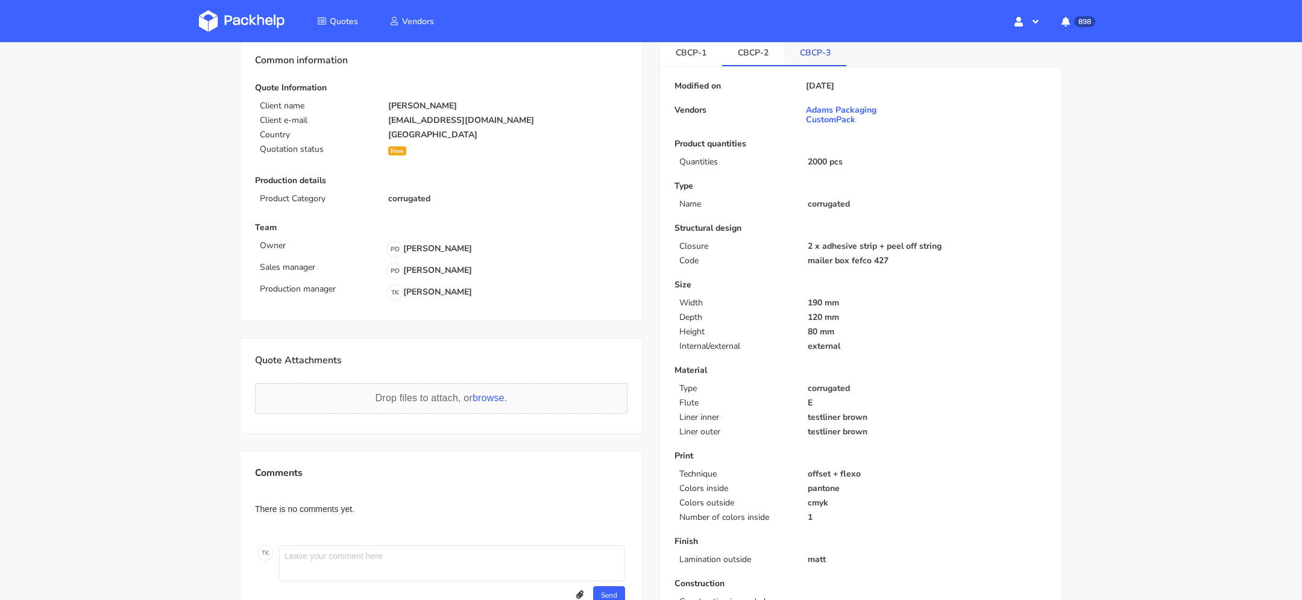
click at [816, 54] on link "CBCP-3" at bounding box center [815, 52] width 62 height 27
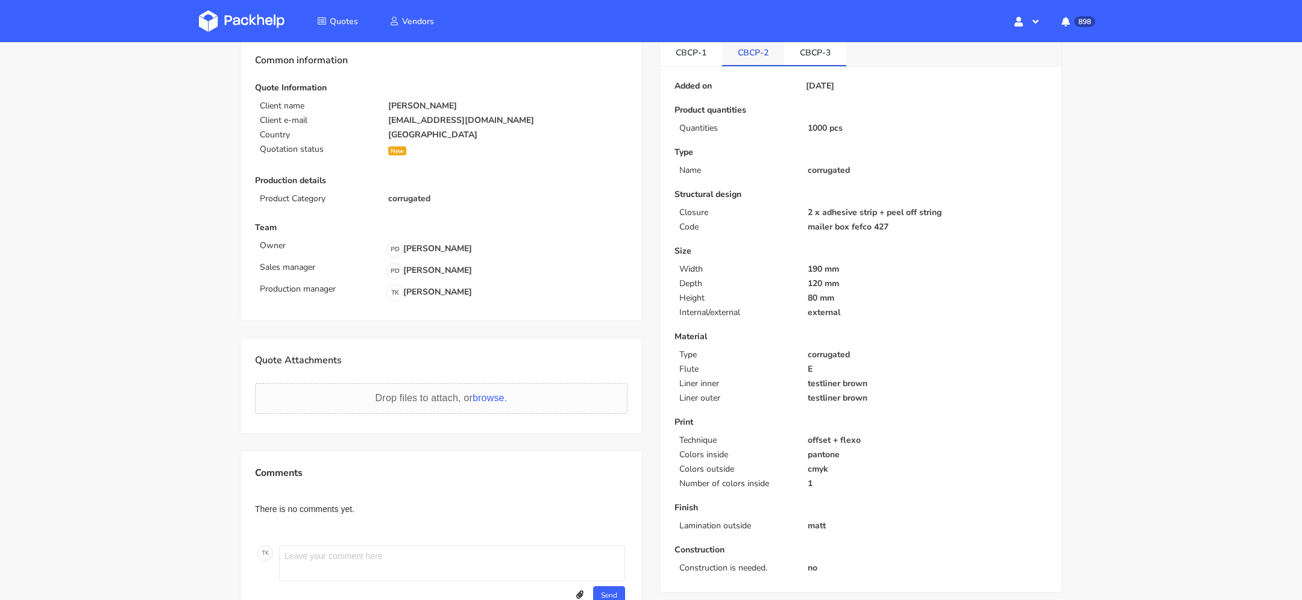
click at [764, 57] on link "CBCP-2" at bounding box center [753, 52] width 62 height 27
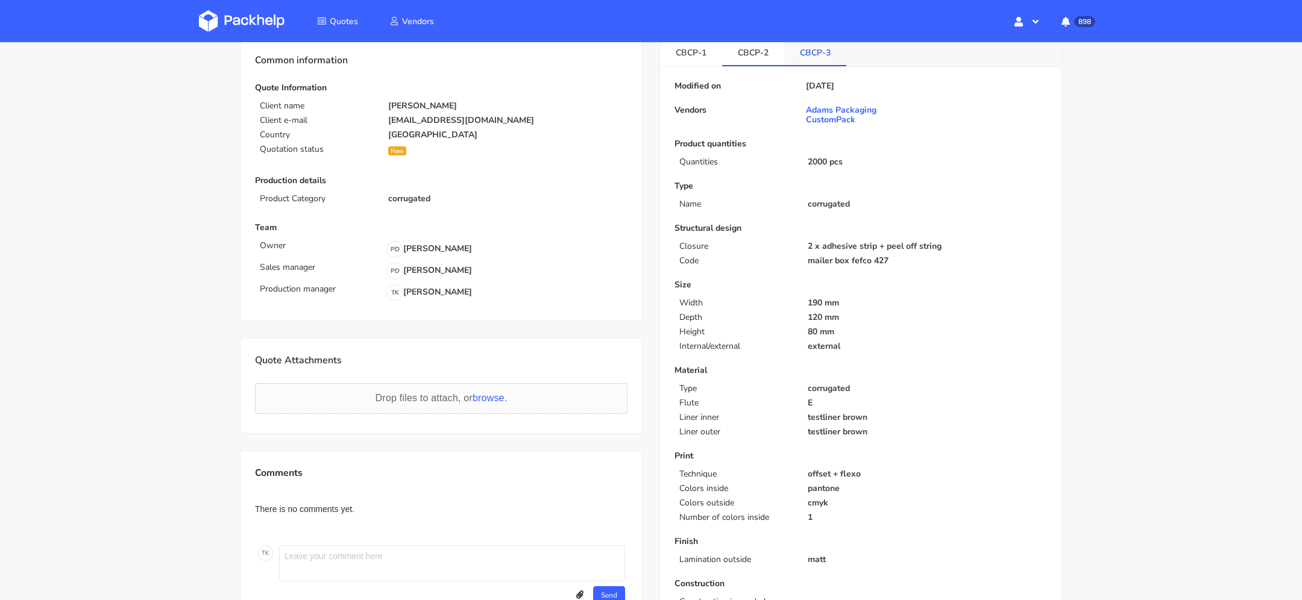
click at [791, 57] on link "CBCP-3" at bounding box center [815, 52] width 62 height 27
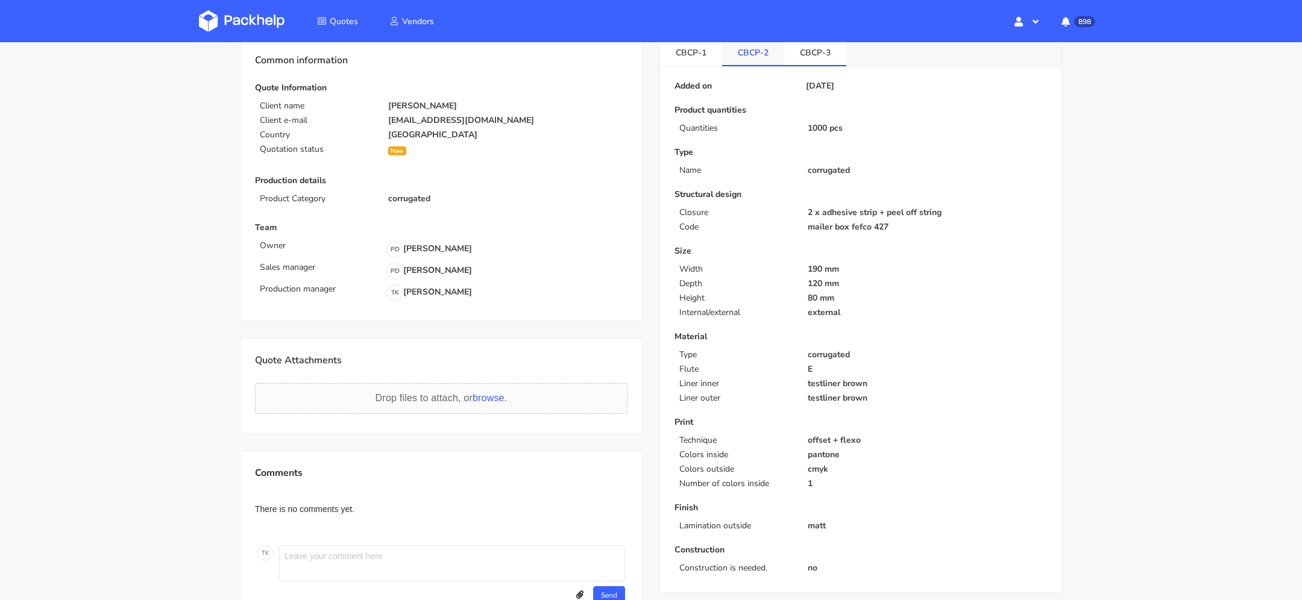
click at [760, 52] on link "CBCP-2" at bounding box center [753, 52] width 62 height 27
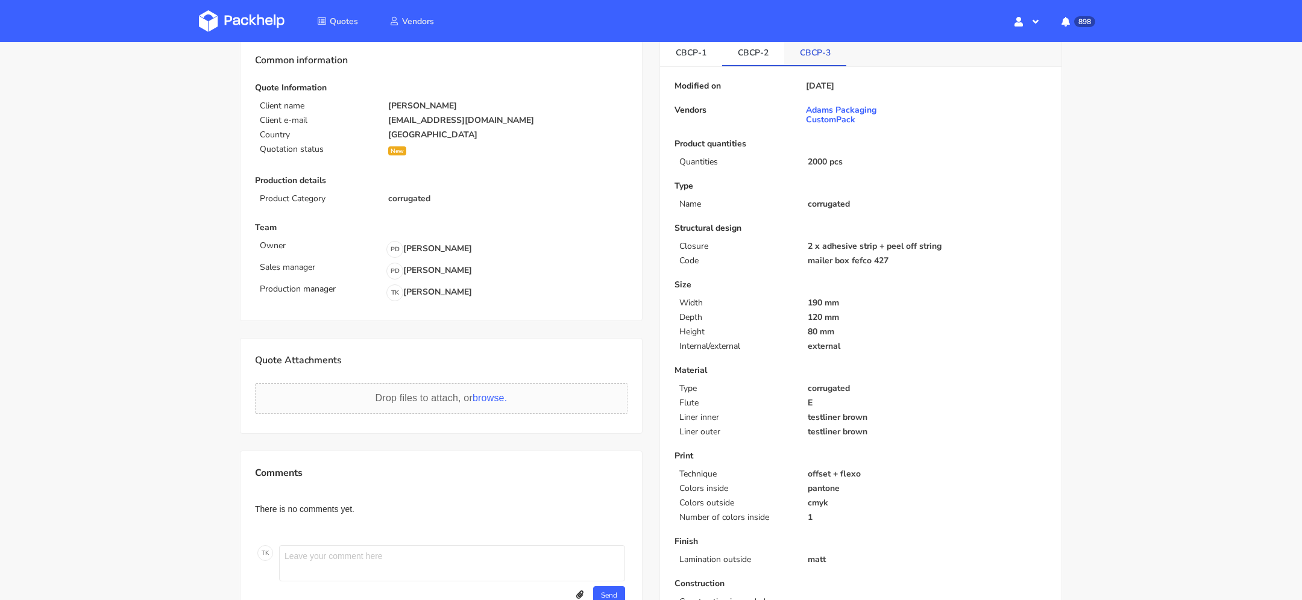
click at [801, 52] on link "CBCP-3" at bounding box center [815, 52] width 62 height 27
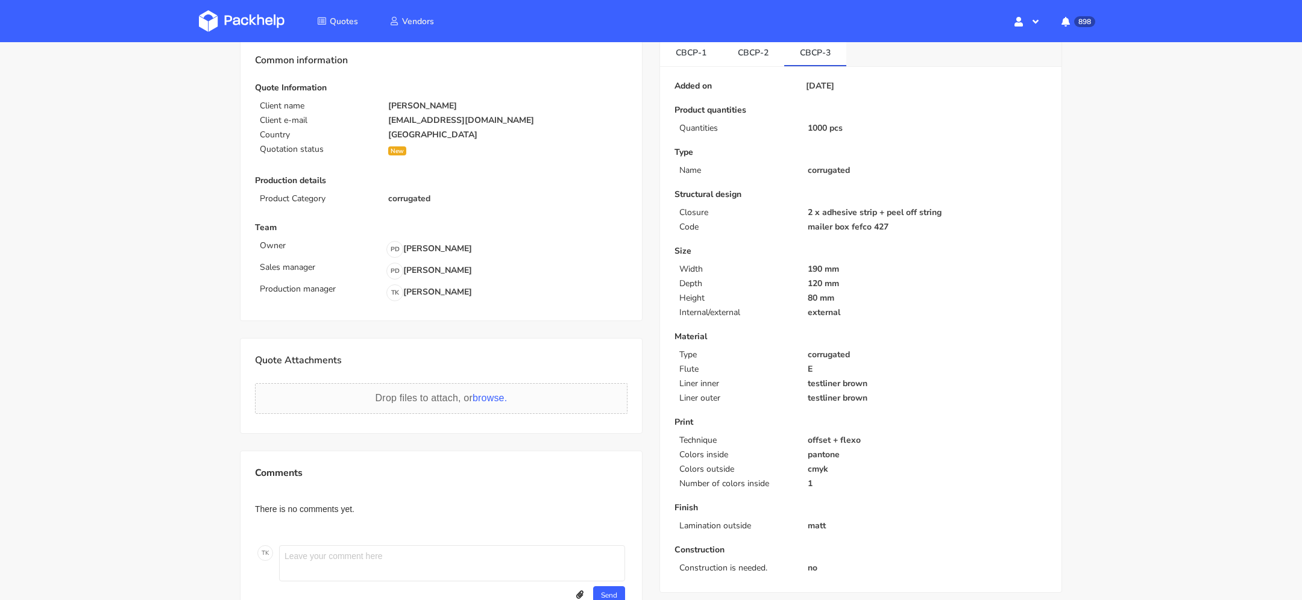
scroll to position [0, 0]
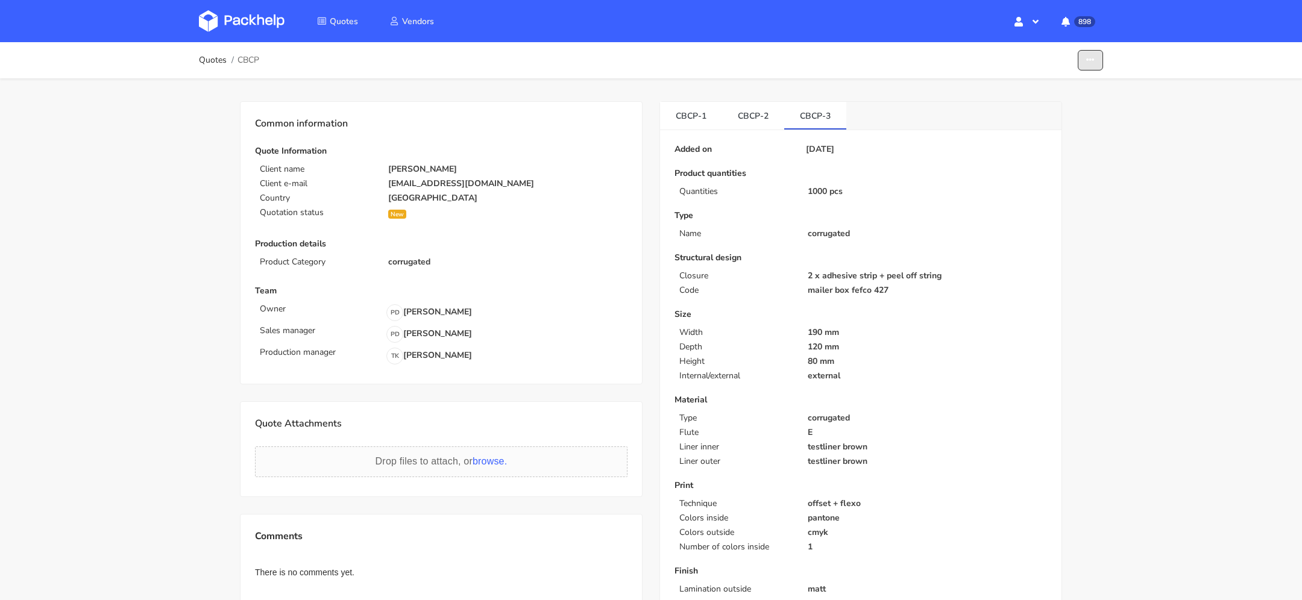
click at [1082, 67] on button "button" at bounding box center [1090, 60] width 25 height 21
click at [250, 14] on img at bounding box center [242, 21] width 86 height 22
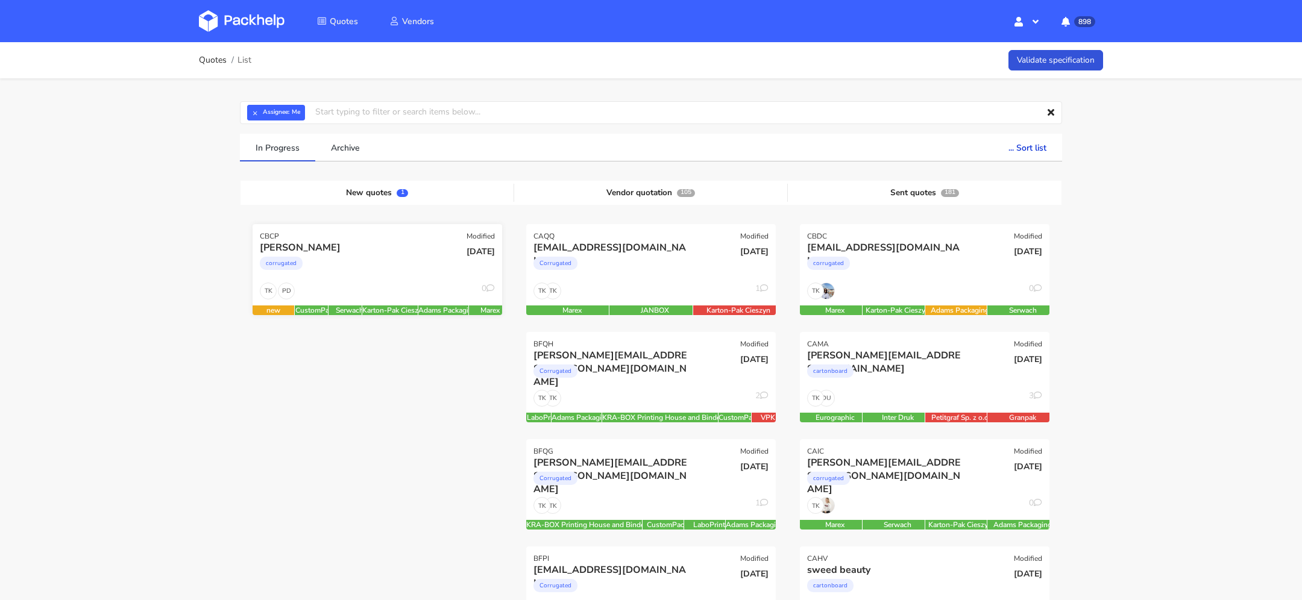
click at [368, 293] on div "PD TK 0" at bounding box center [378, 294] width 250 height 23
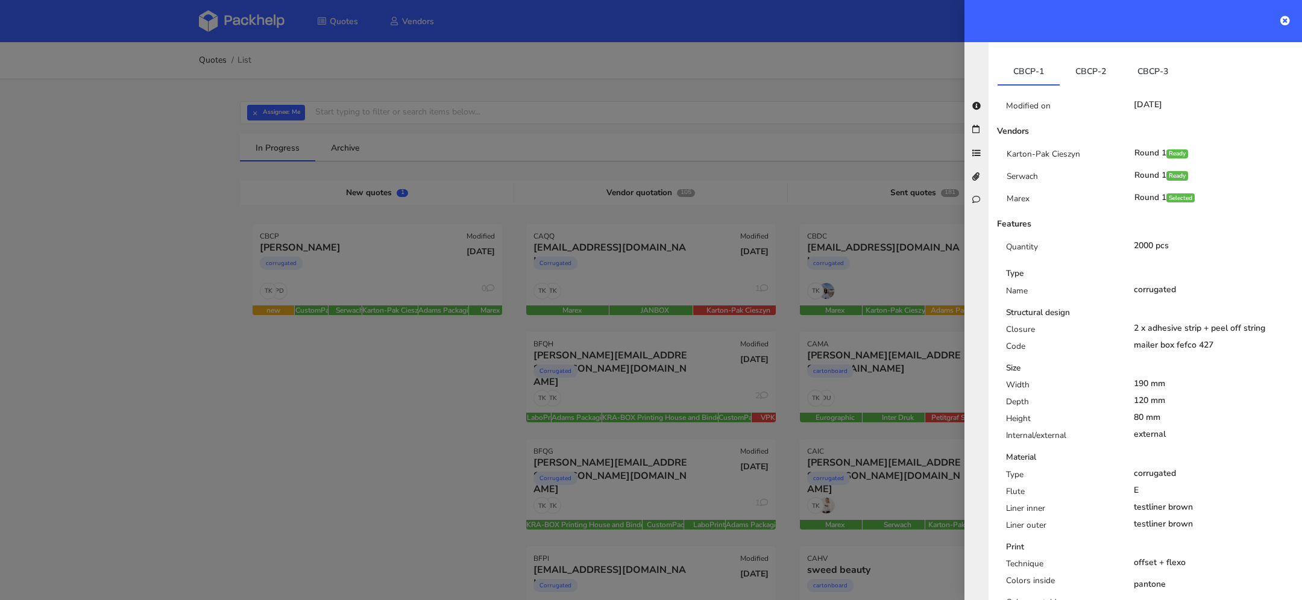
scroll to position [225, 0]
click at [1093, 71] on link "CBCP-2" at bounding box center [1091, 74] width 62 height 27
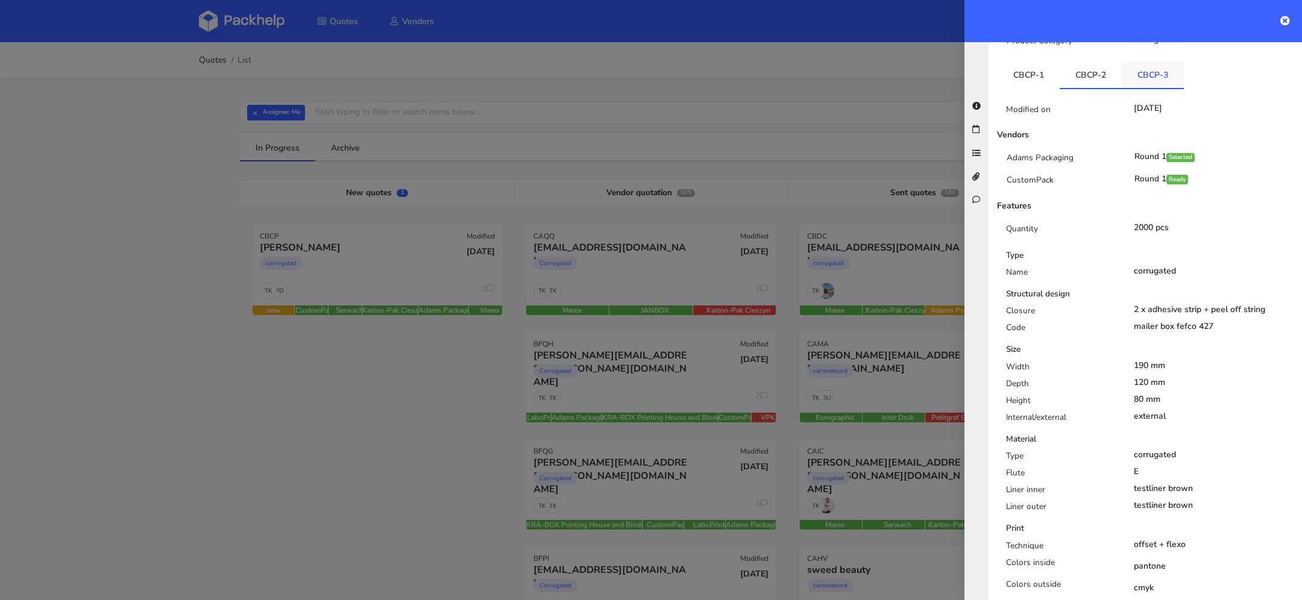
click at [1145, 81] on link "CBCP-3" at bounding box center [1153, 74] width 62 height 27
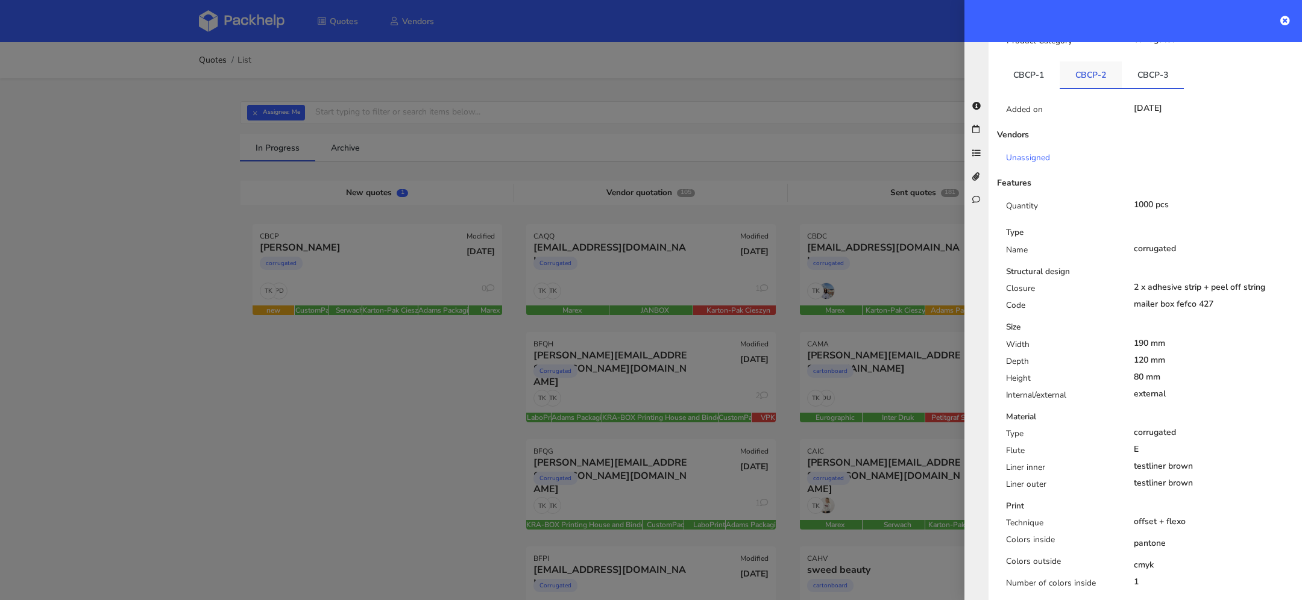
click at [1106, 81] on link "CBCP-2" at bounding box center [1091, 74] width 62 height 27
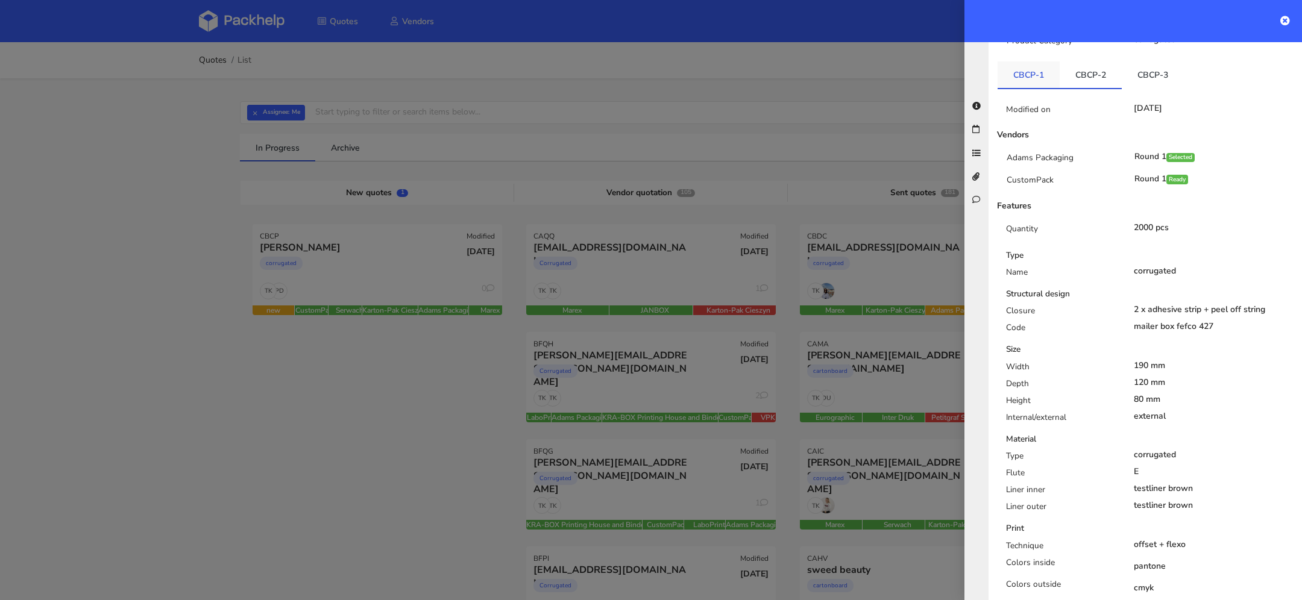
click at [1037, 81] on link "CBCP-1" at bounding box center [1029, 74] width 62 height 27
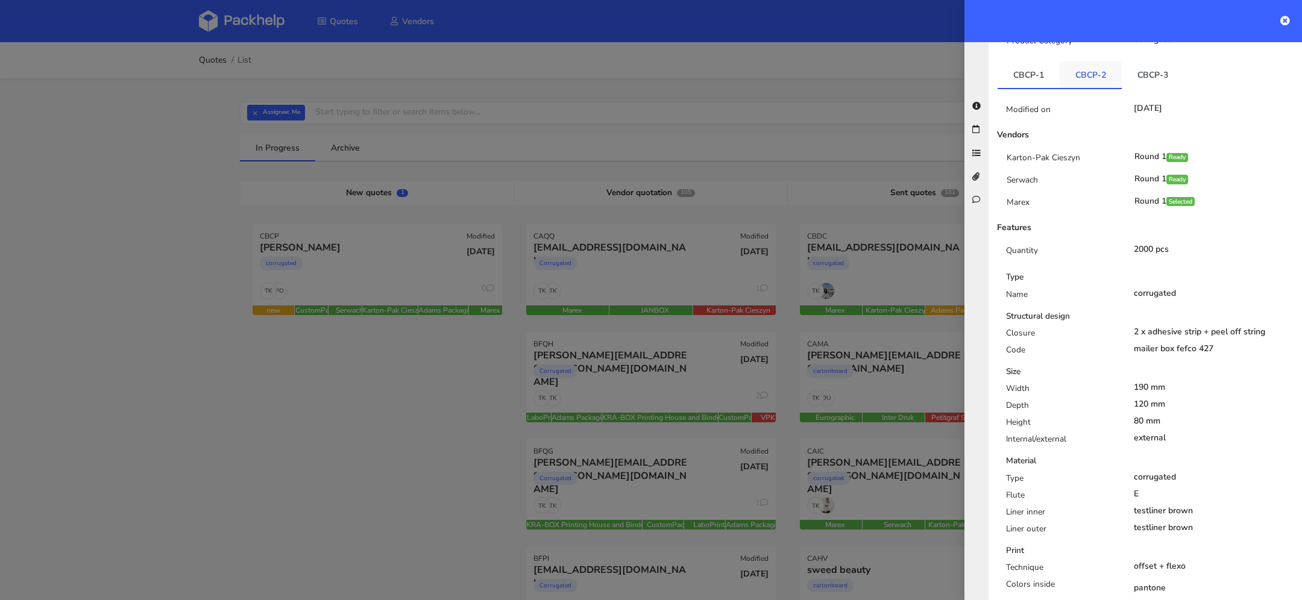
click at [1081, 81] on link "CBCP-2" at bounding box center [1091, 74] width 62 height 27
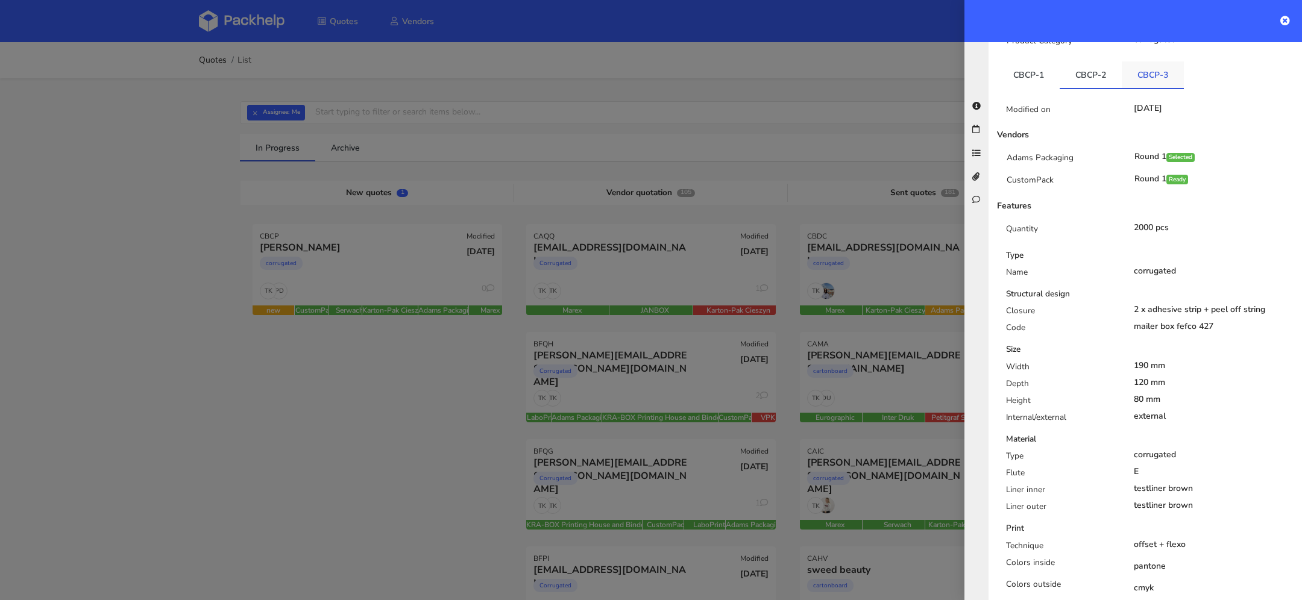
click at [1134, 81] on link "CBCP-3" at bounding box center [1153, 74] width 62 height 27
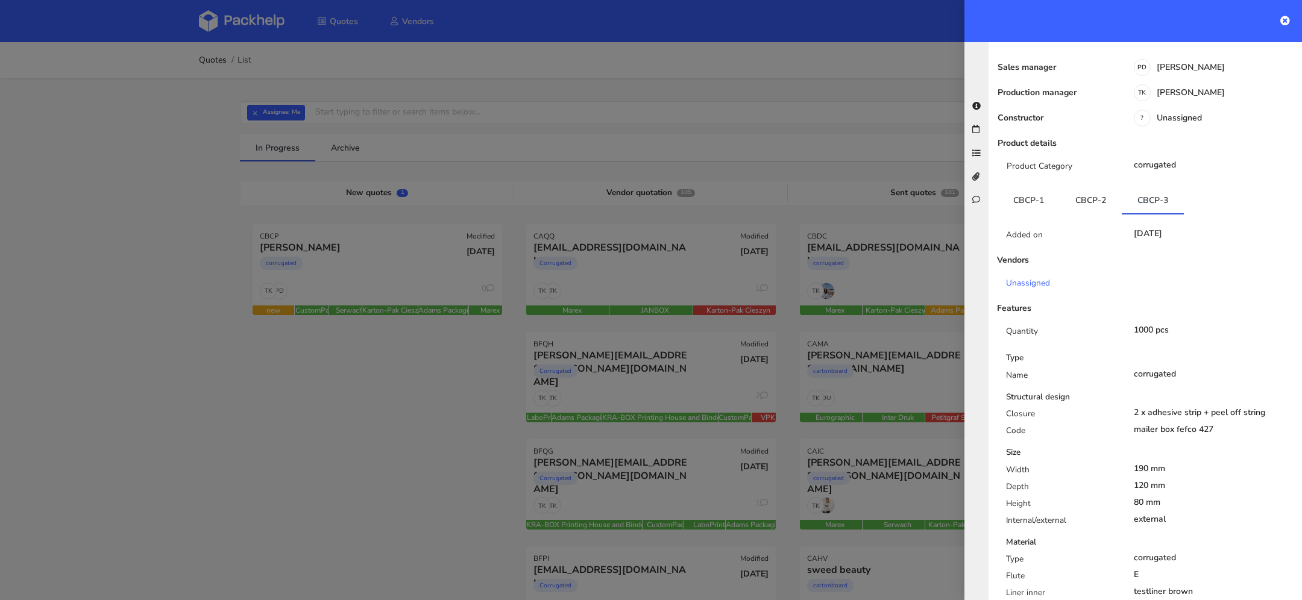
scroll to position [0, 0]
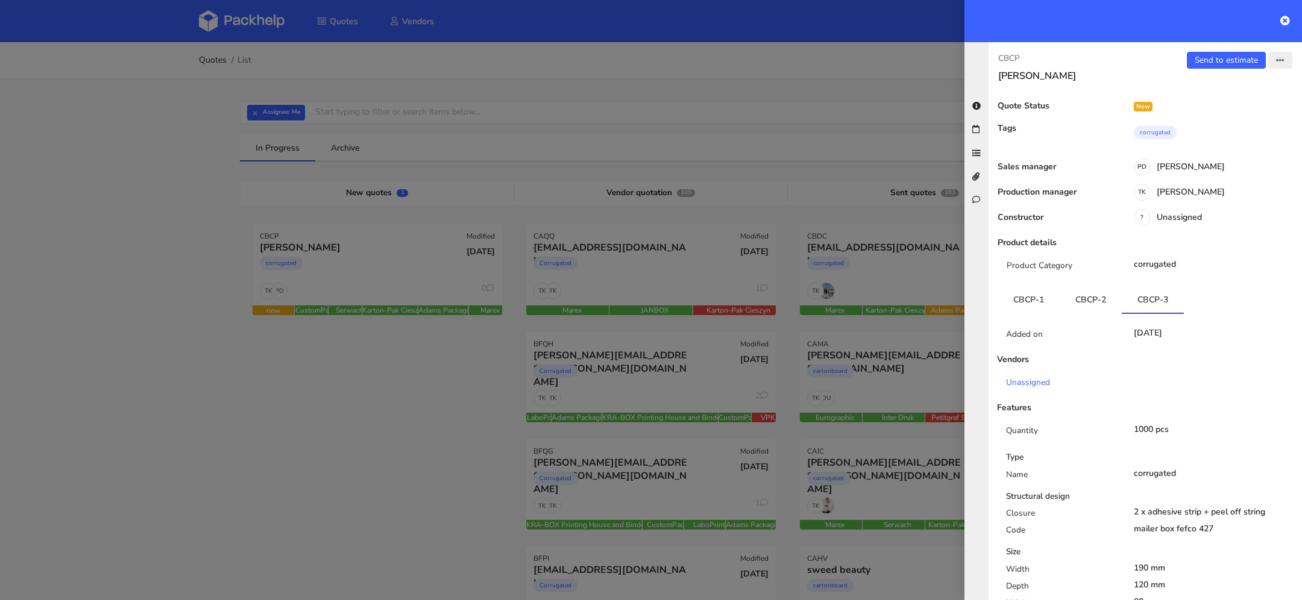
click at [1275, 65] on button "button" at bounding box center [1280, 60] width 24 height 17
click at [1235, 88] on link "View quote" at bounding box center [1240, 85] width 106 height 20
click at [1211, 60] on link "Send to estimate" at bounding box center [1226, 60] width 79 height 17
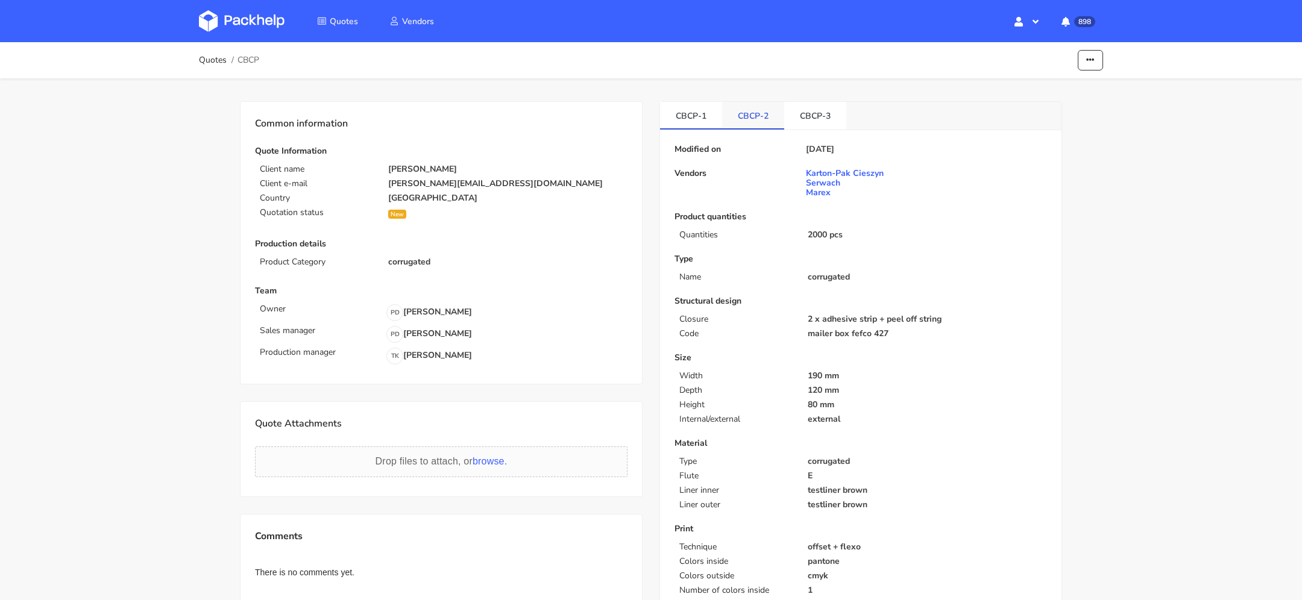
click at [755, 114] on link "CBCP-2" at bounding box center [753, 115] width 62 height 27
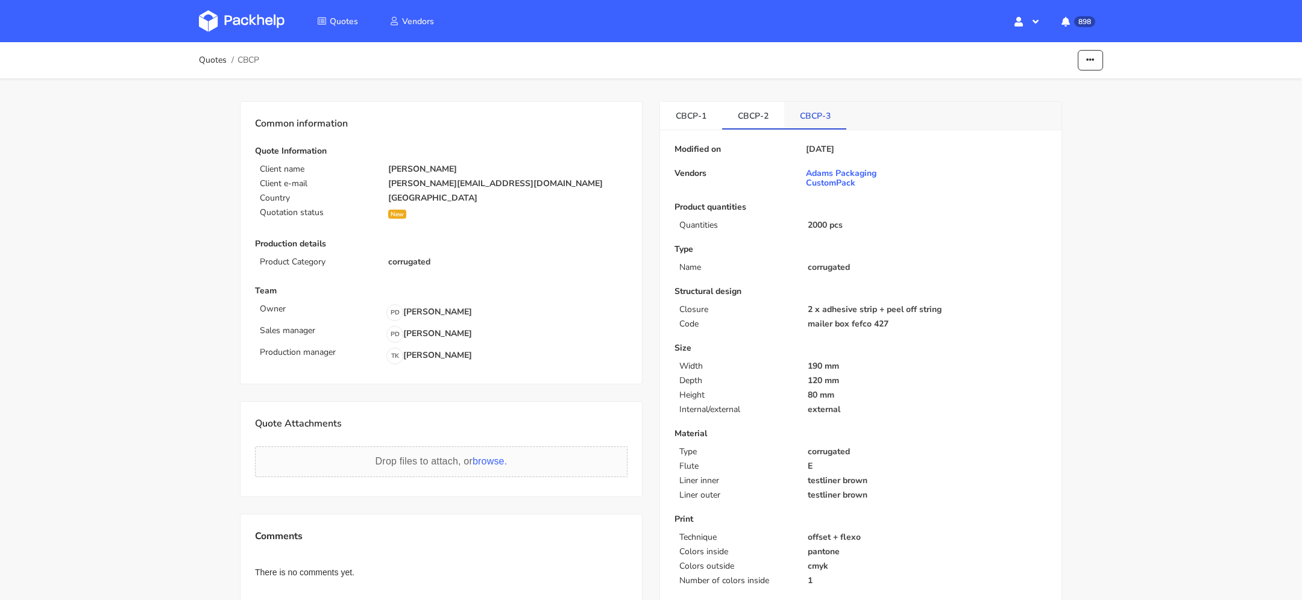
click at [789, 111] on link "CBCP-3" at bounding box center [815, 115] width 62 height 27
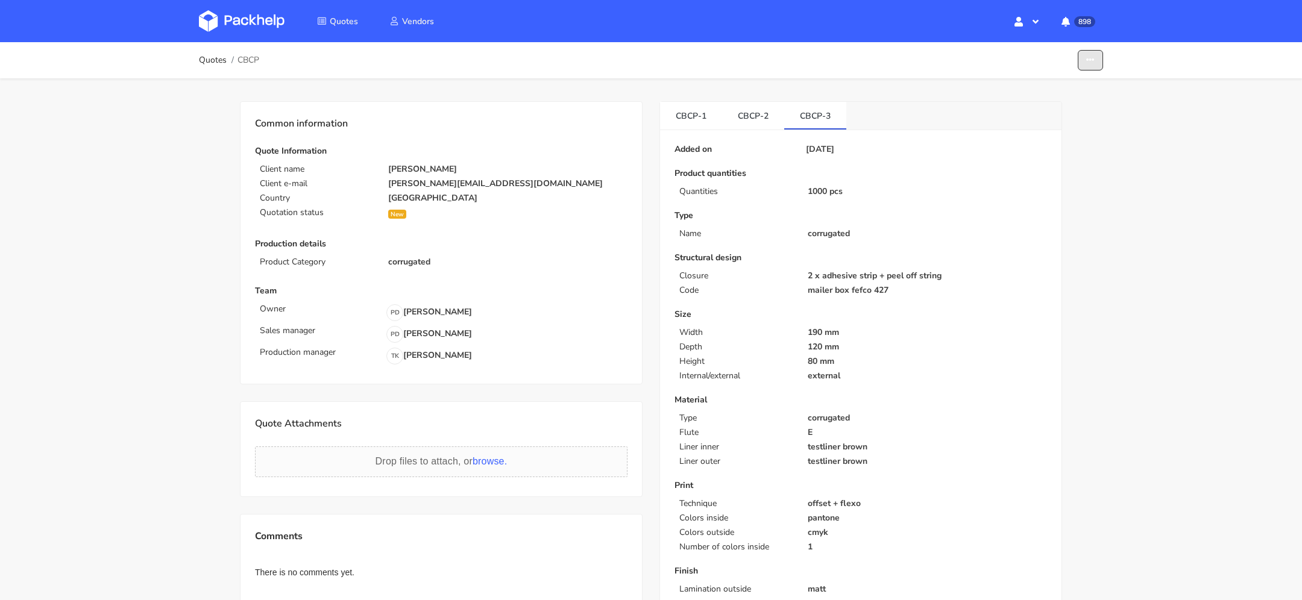
click at [1085, 58] on button "button" at bounding box center [1090, 60] width 25 height 21
click at [1062, 134] on link "Show estimations" at bounding box center [1044, 132] width 106 height 20
click at [1106, 61] on div "Quotes CBCP Edit quote Missing data Show estimations Reject quote" at bounding box center [651, 60] width 964 height 36
click at [1089, 61] on icon "button" at bounding box center [1090, 60] width 8 height 8
click at [941, 154] on div "Added on 26 Aug 2025 Product quantities Quantities 1000 pcs Type Name corrugate…" at bounding box center [861, 391] width 373 height 492
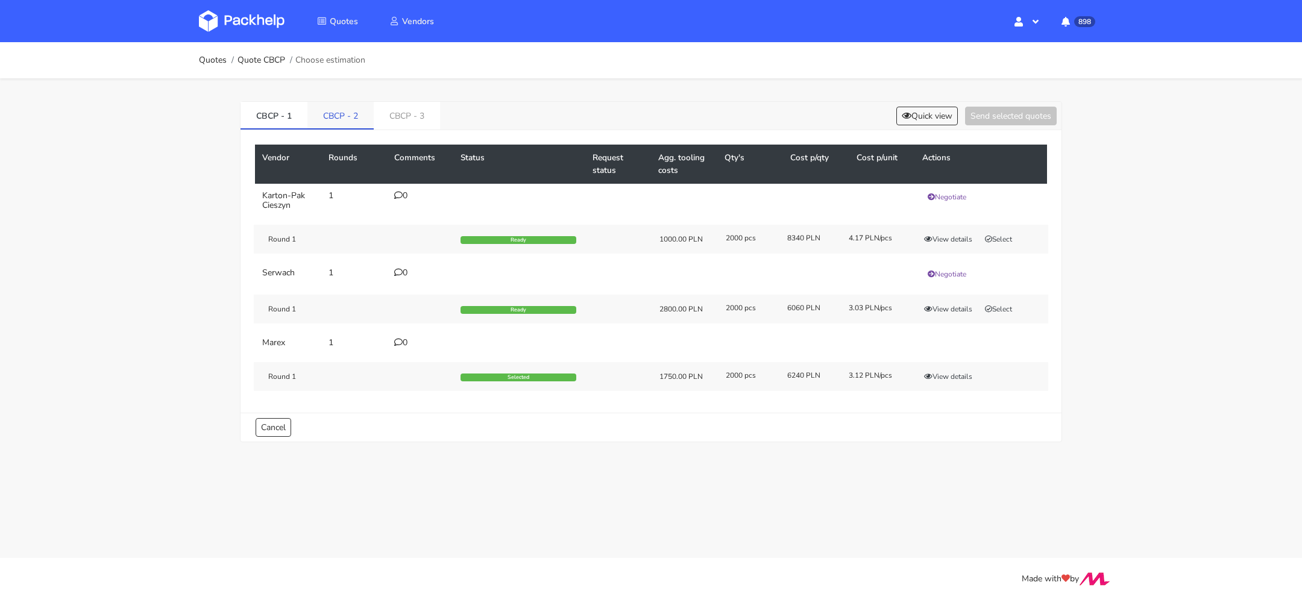
click at [341, 117] on link "CBCP - 2" at bounding box center [340, 115] width 66 height 27
click at [279, 112] on link "CBCP - 1" at bounding box center [274, 115] width 67 height 27
click at [347, 111] on link "CBCP - 2" at bounding box center [340, 115] width 67 height 27
click at [284, 112] on link "CBCP - 1" at bounding box center [274, 115] width 67 height 27
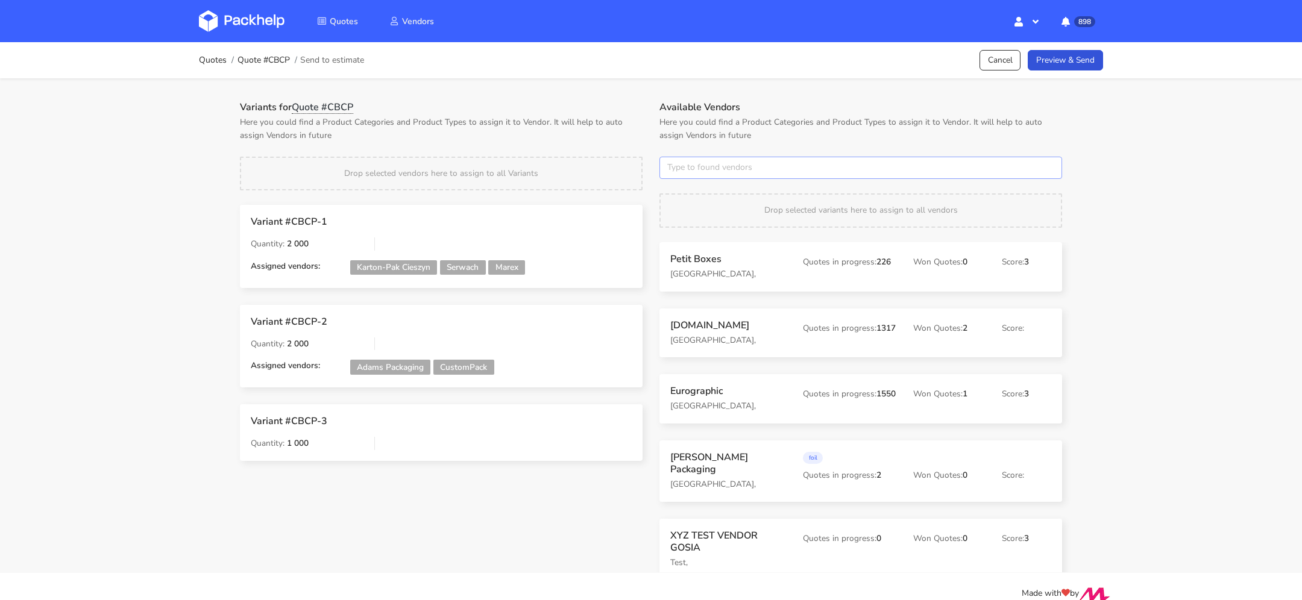
click at [692, 175] on input "text" at bounding box center [860, 168] width 403 height 23
type input "serw"
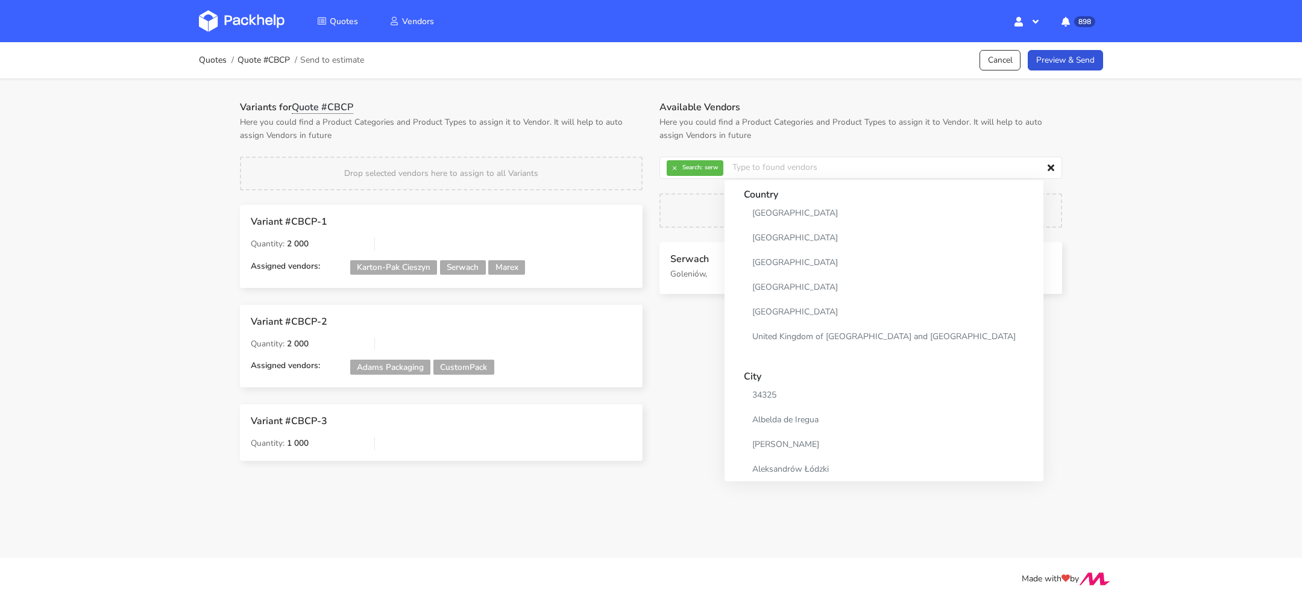
click at [807, 126] on p "Here you could find a Product Categories and Product Types to assign it to Vend…" at bounding box center [860, 129] width 403 height 27
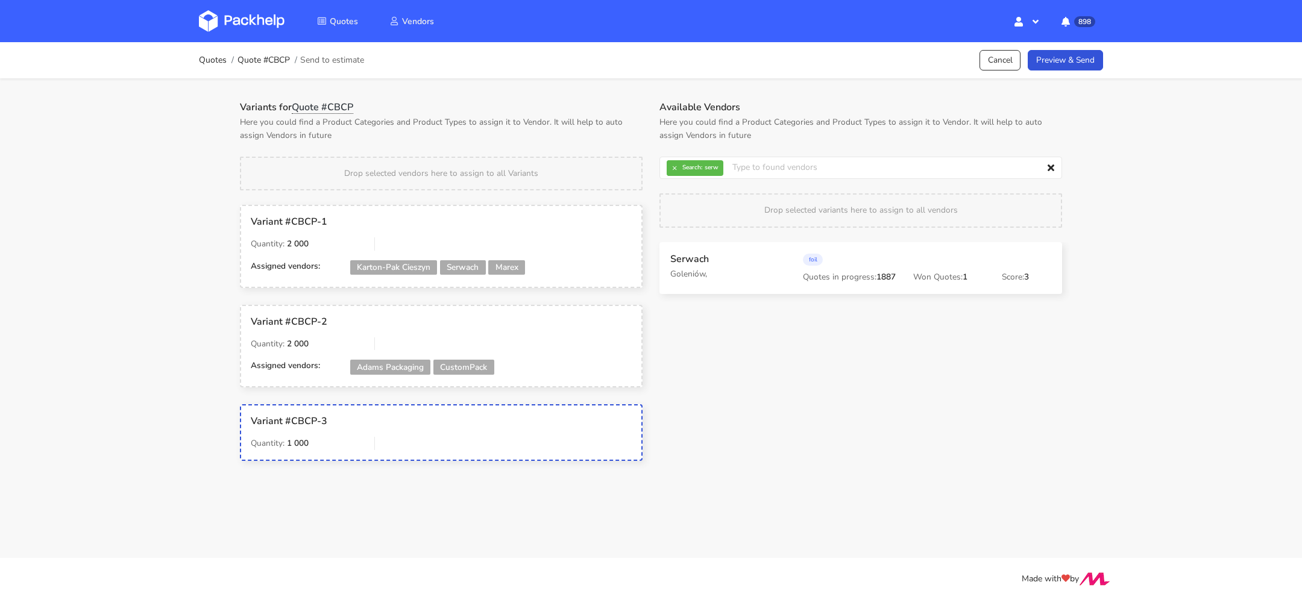
drag, startPoint x: 710, startPoint y: 273, endPoint x: 703, endPoint y: 274, distance: 6.7
click at [672, 160] on button "×" at bounding box center [675, 168] width 16 height 16
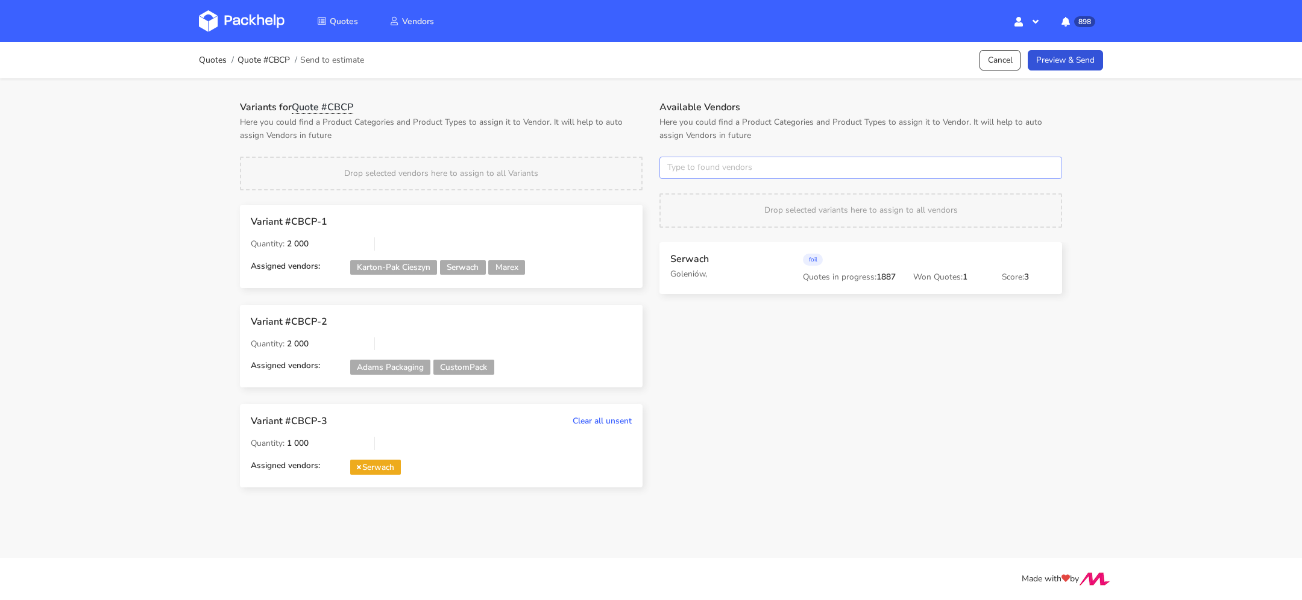
click at [681, 174] on input "text" at bounding box center [860, 168] width 403 height 23
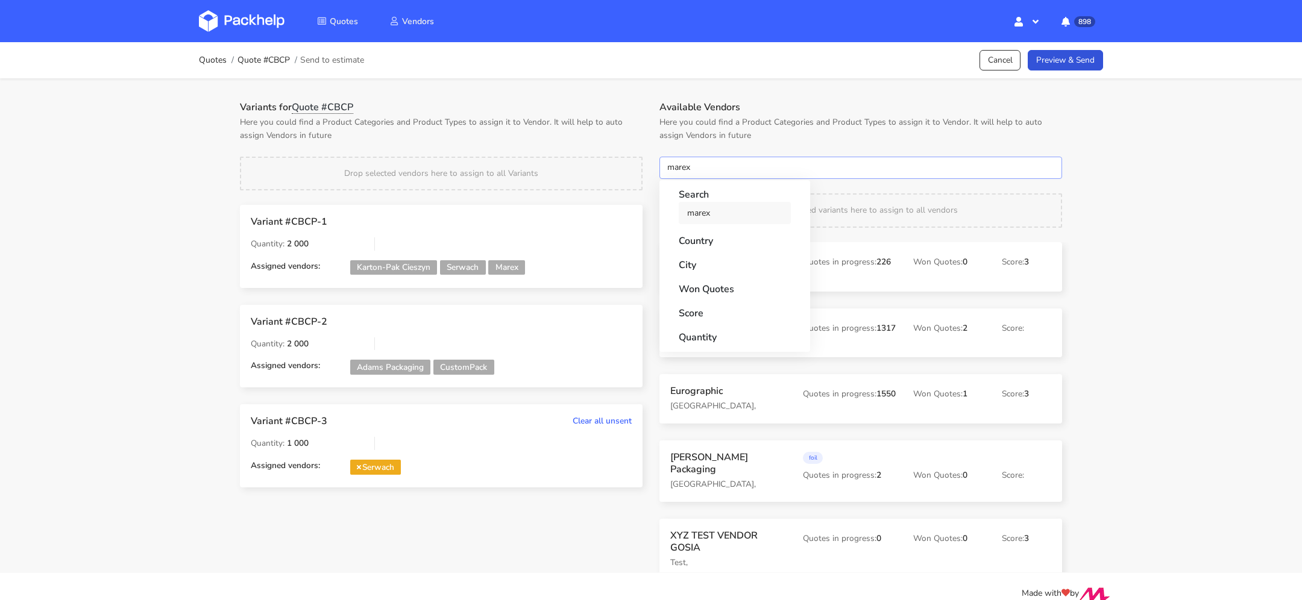
type input "marex"
click at [700, 216] on link "marex" at bounding box center [735, 213] width 112 height 22
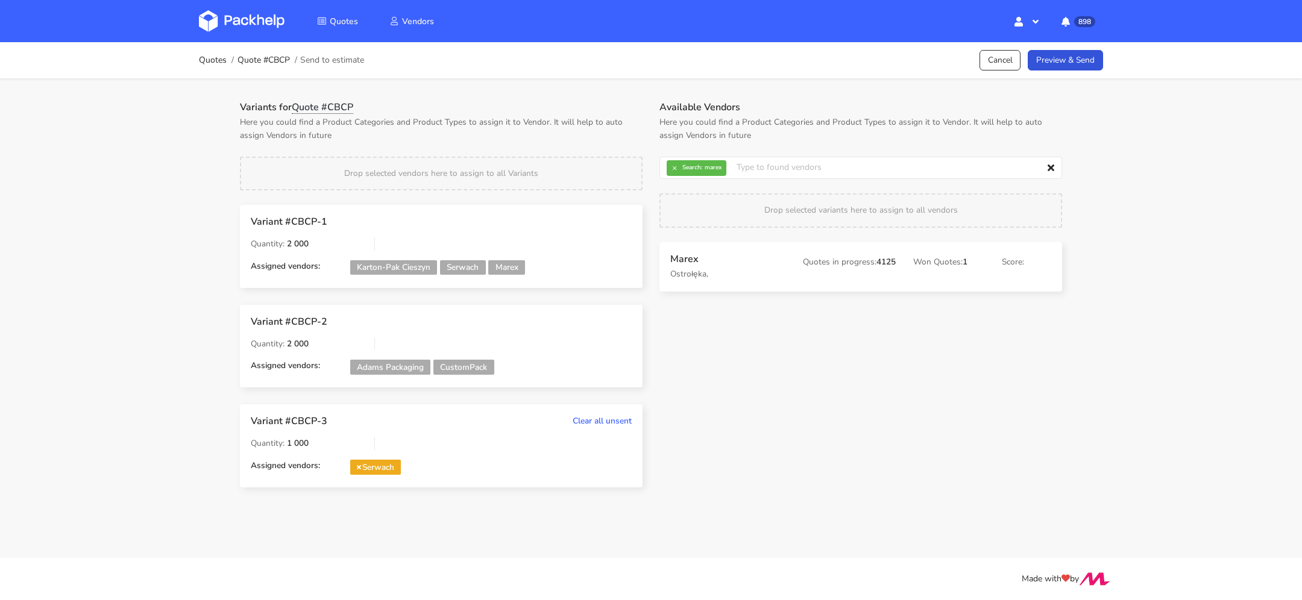
click at [842, 108] on h1 "Available Vendors" at bounding box center [860, 107] width 403 height 12
click at [678, 169] on button "×" at bounding box center [675, 168] width 16 height 16
click at [678, 169] on input "text" at bounding box center [860, 168] width 403 height 23
type input "custom"
click at [723, 213] on link "custom" at bounding box center [735, 213] width 112 height 22
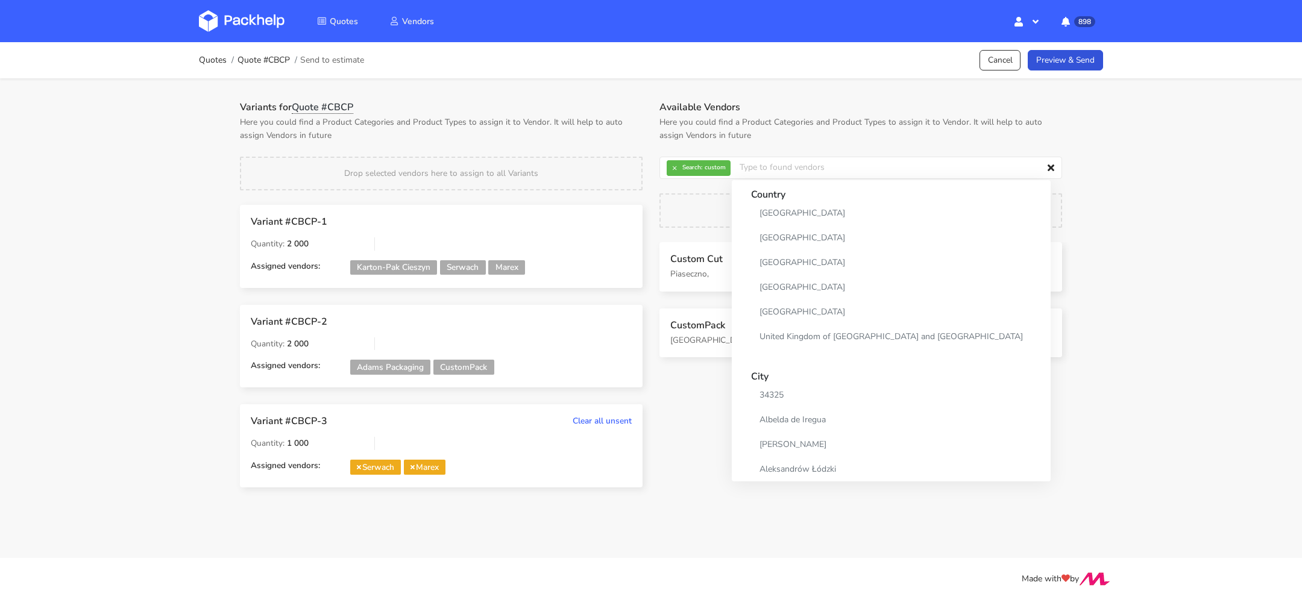
click at [790, 118] on p "Here you could find a Product Categories and Product Types to assign it to Vend…" at bounding box center [860, 129] width 403 height 27
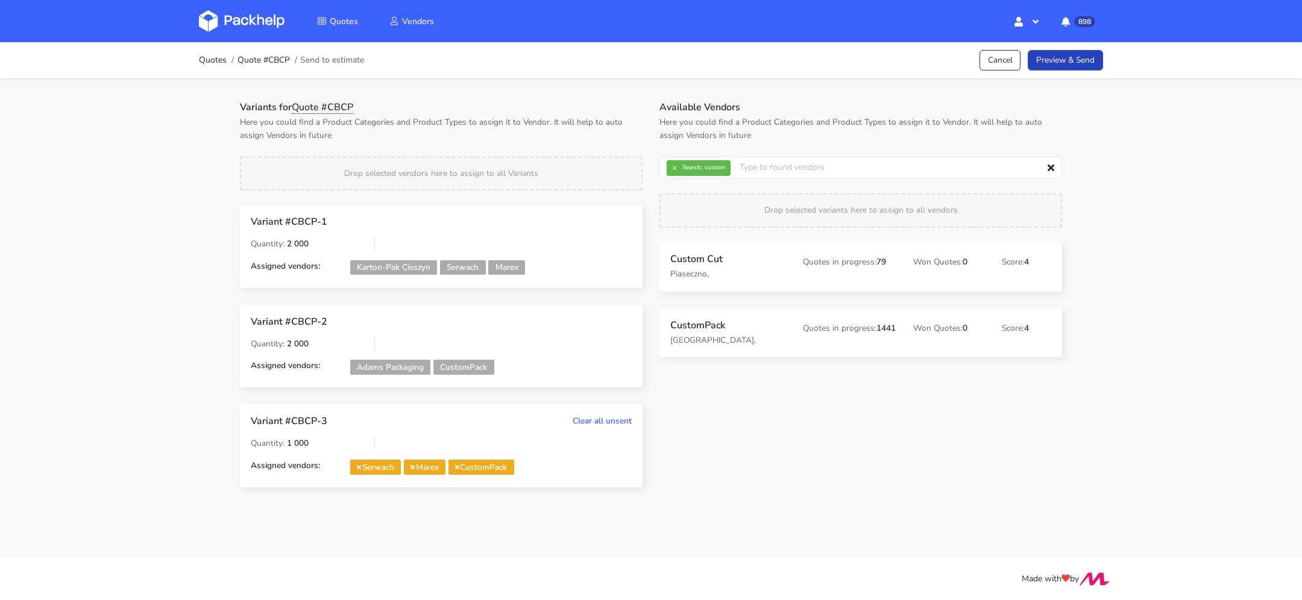
click at [1058, 54] on link "Preview & Send" at bounding box center [1065, 60] width 75 height 21
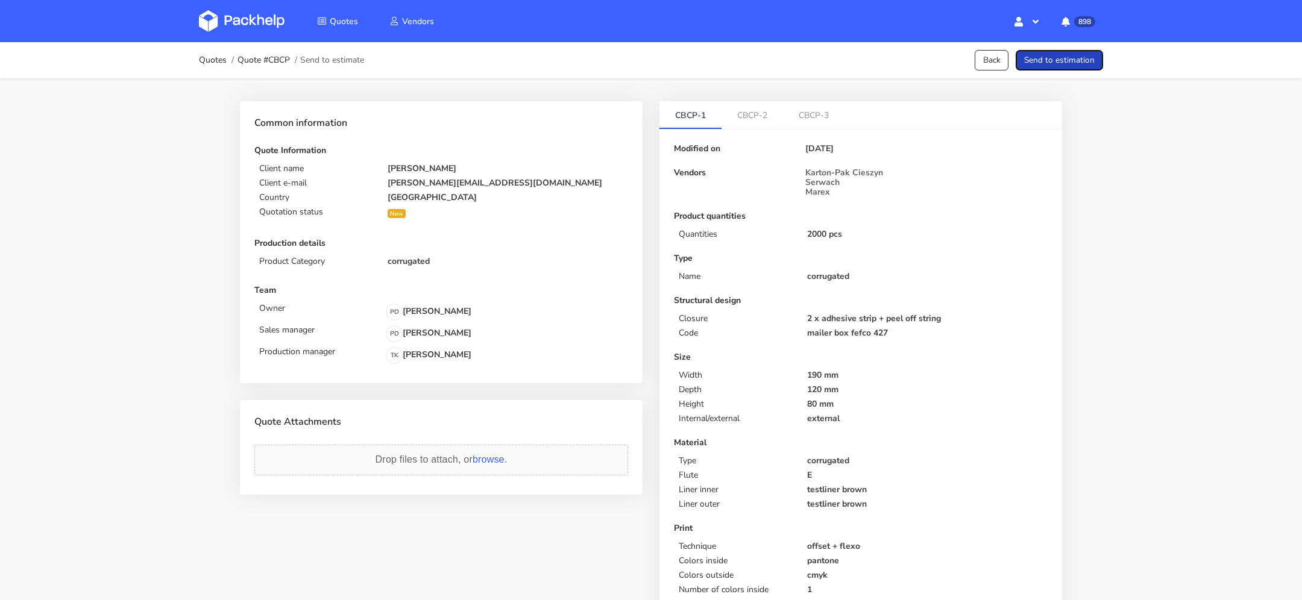
click at [1045, 63] on button "Send to estimation" at bounding box center [1059, 60] width 87 height 21
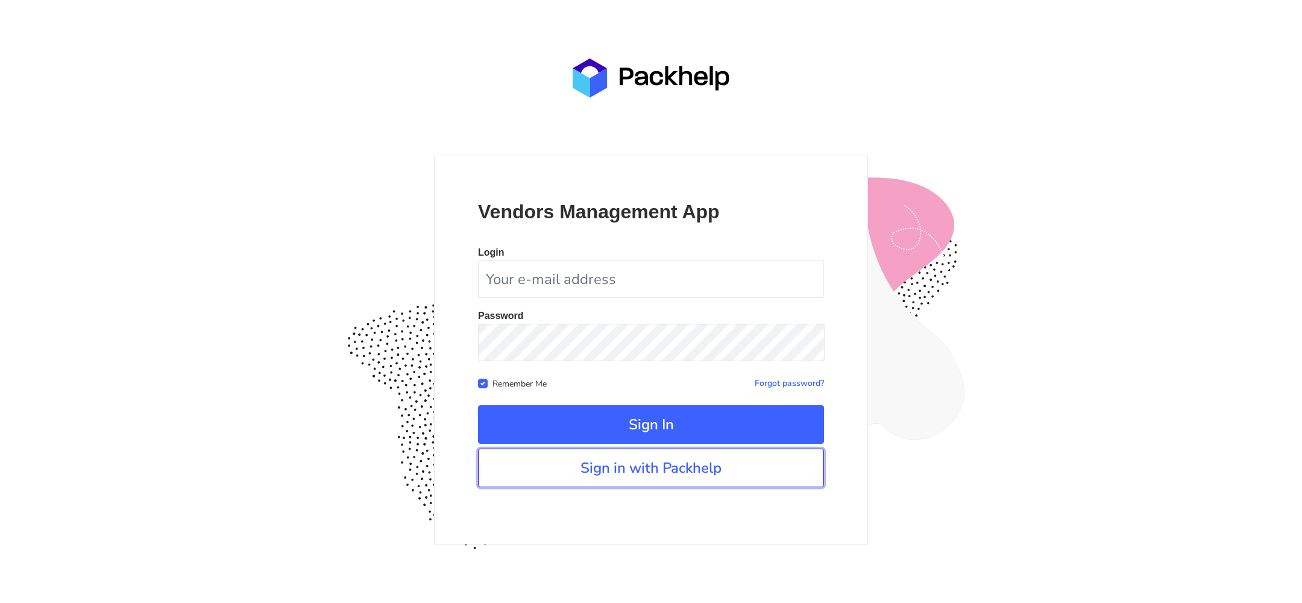
click at [598, 472] on link "Sign in with Packhelp" at bounding box center [651, 467] width 346 height 39
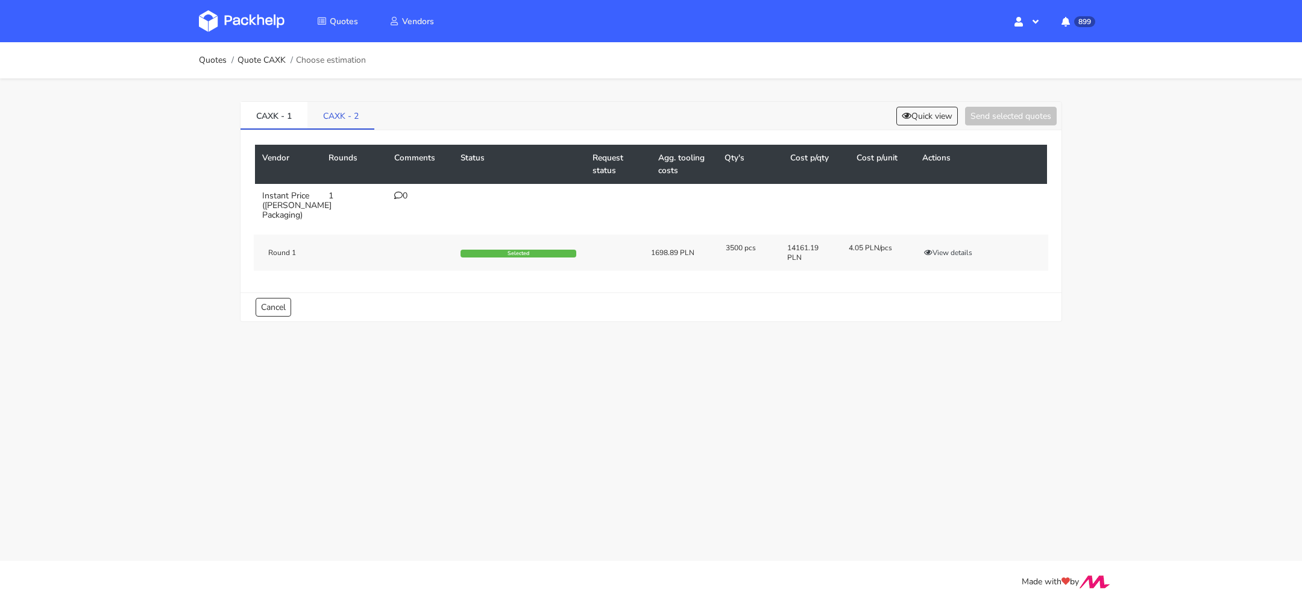
click at [345, 124] on link "CAXK - 2" at bounding box center [340, 115] width 67 height 27
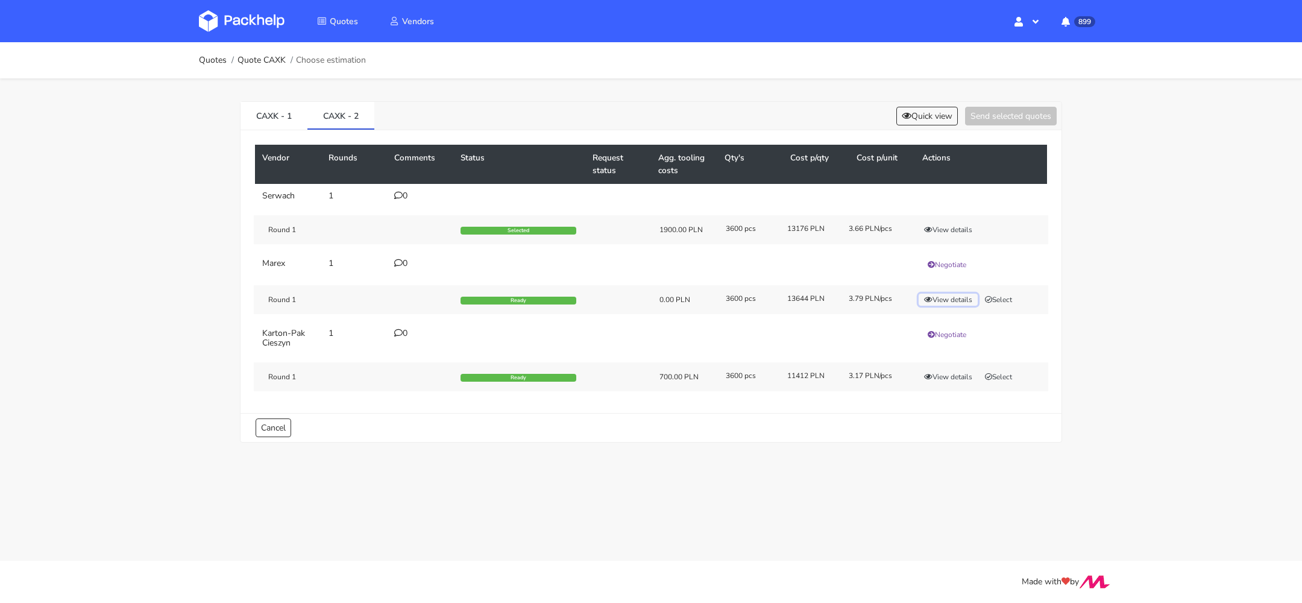
click at [963, 300] on button "View details" at bounding box center [948, 300] width 59 height 12
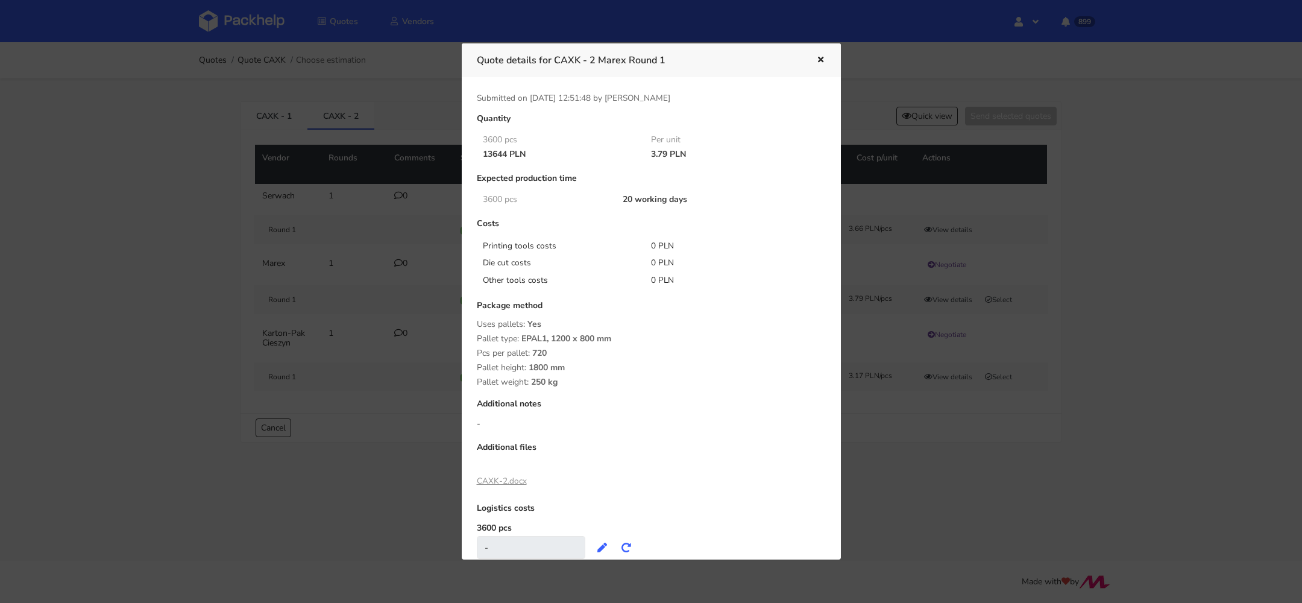
click at [816, 60] on icon "button" at bounding box center [821, 60] width 10 height 8
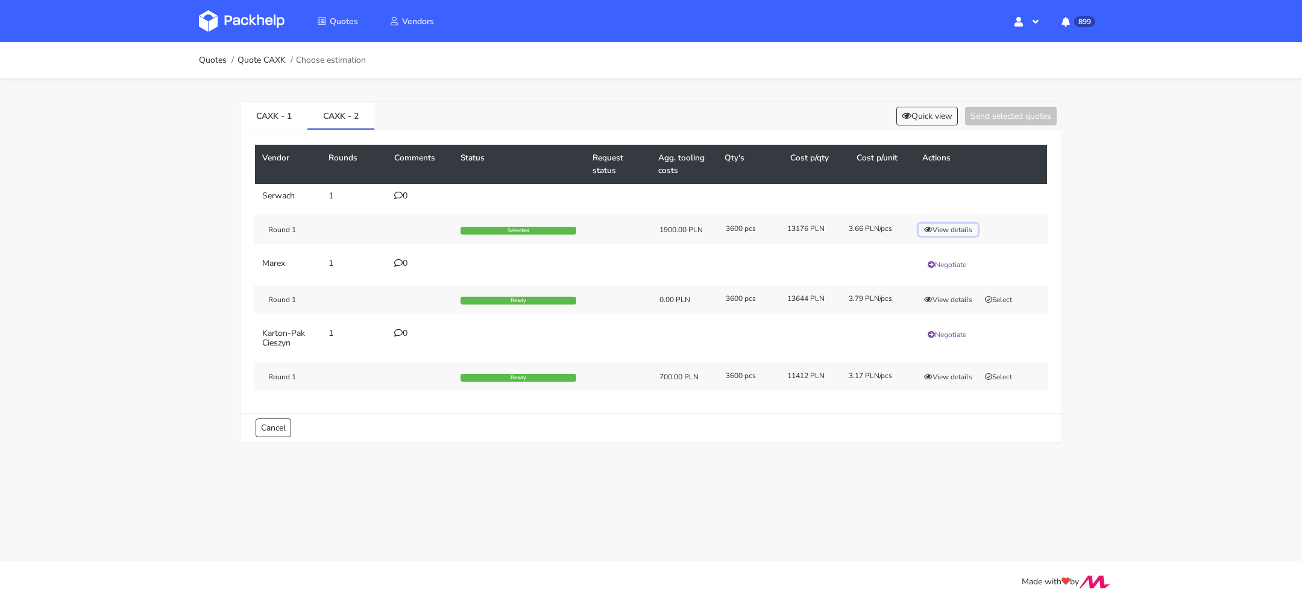
click at [950, 230] on button "View details" at bounding box center [948, 230] width 59 height 12
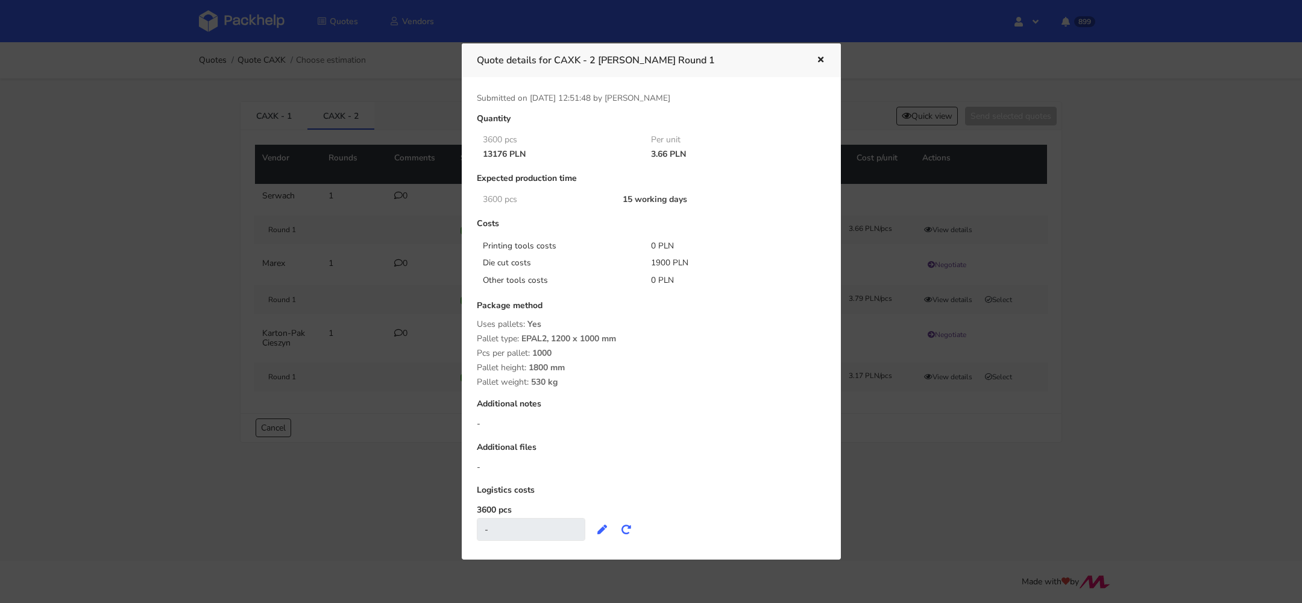
click at [818, 54] on button "button" at bounding box center [819, 60] width 13 height 16
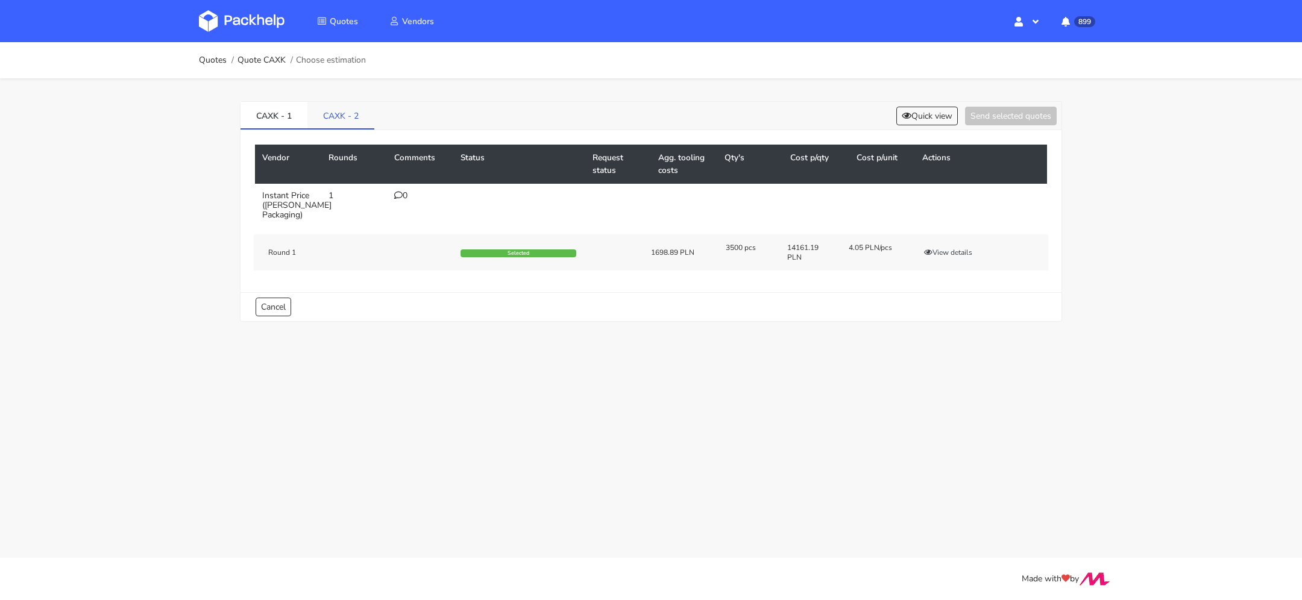
click at [336, 120] on link "CAXK - 2" at bounding box center [340, 115] width 67 height 27
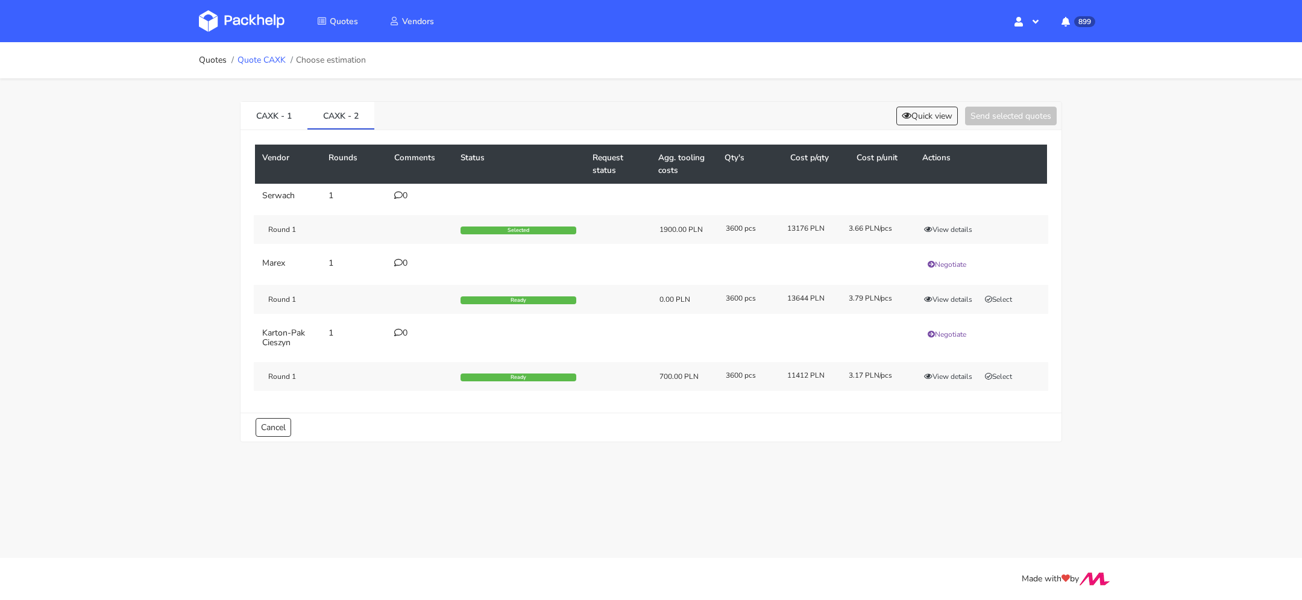
click at [261, 58] on link "Quote CAXK" at bounding box center [261, 60] width 48 height 10
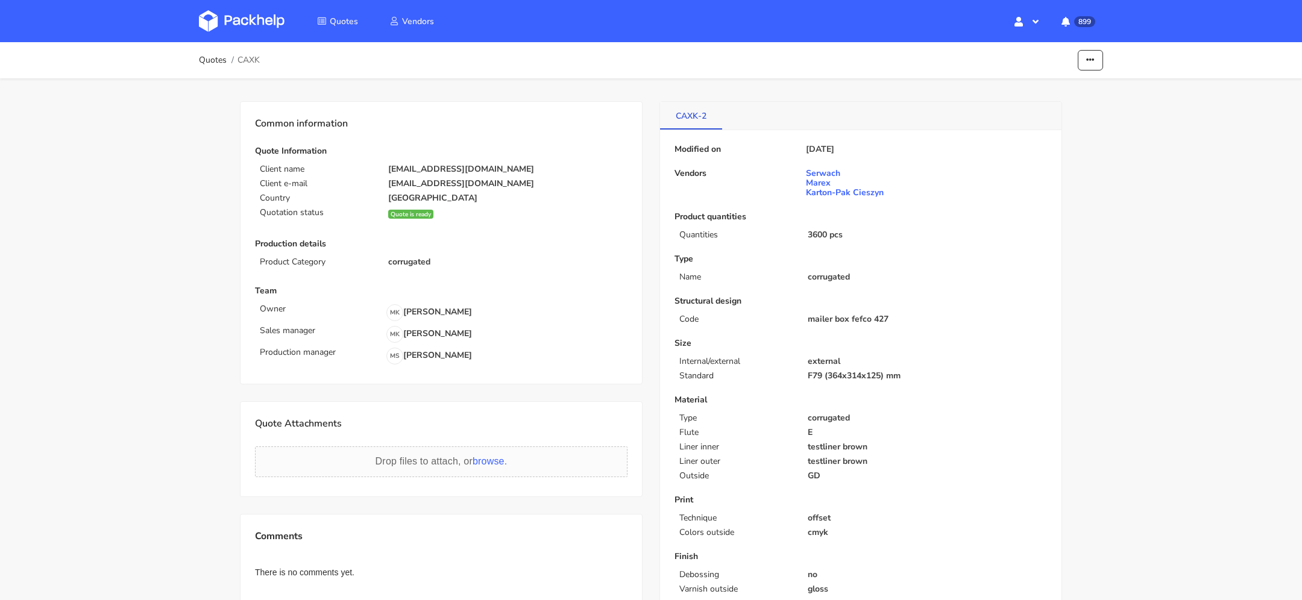
click at [689, 116] on link "CAXK-2" at bounding box center [691, 115] width 62 height 27
